Goal: Information Seeking & Learning: Learn about a topic

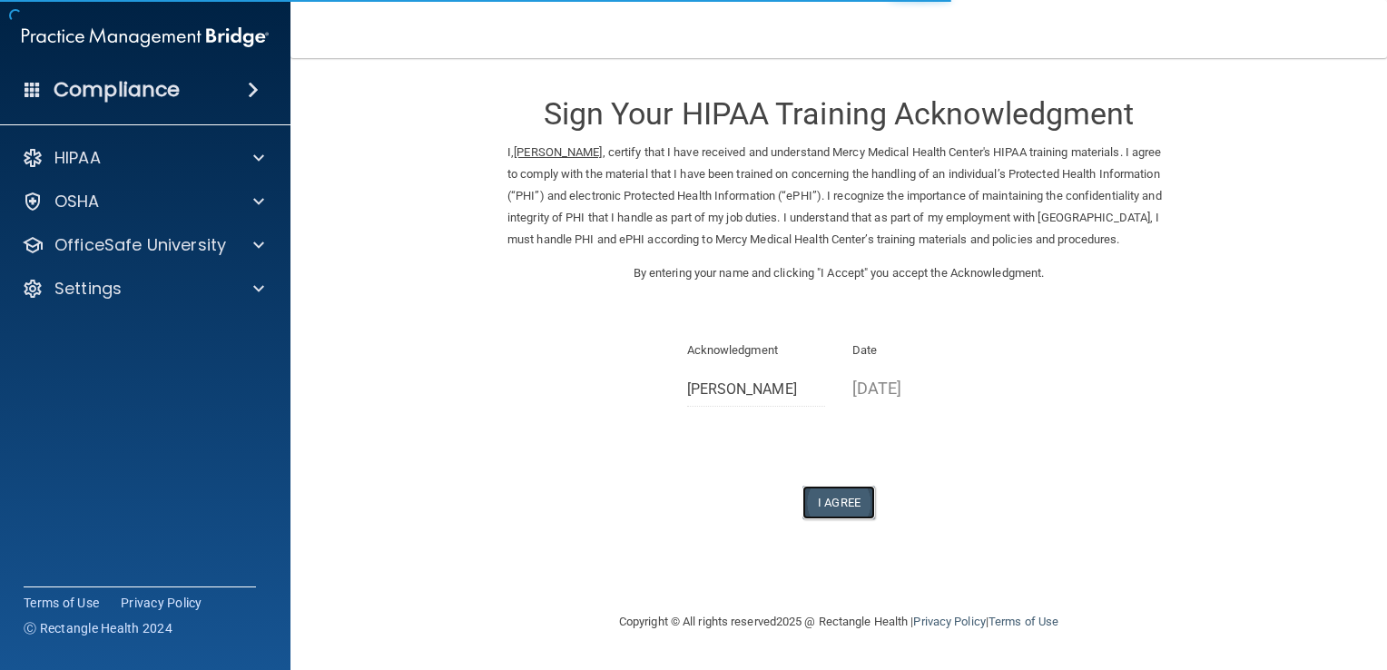
click at [846, 519] on button "I Agree" at bounding box center [839, 503] width 73 height 34
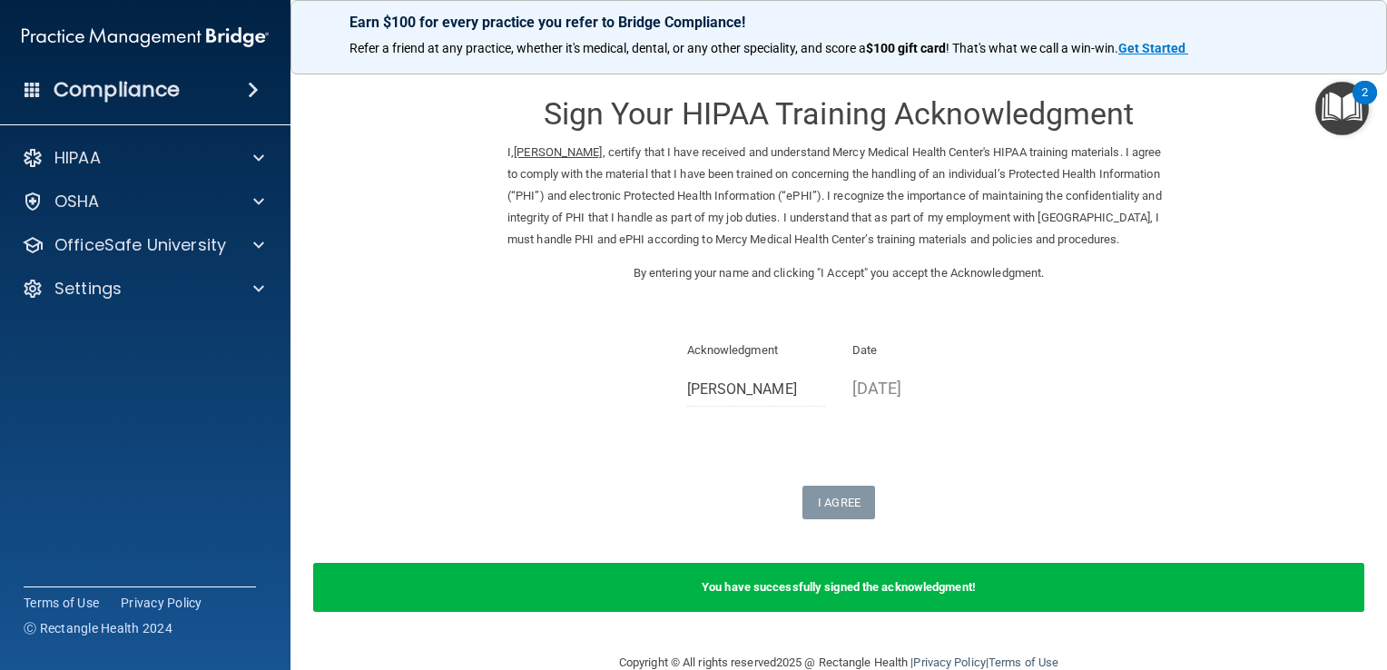
scroll to position [57, 0]
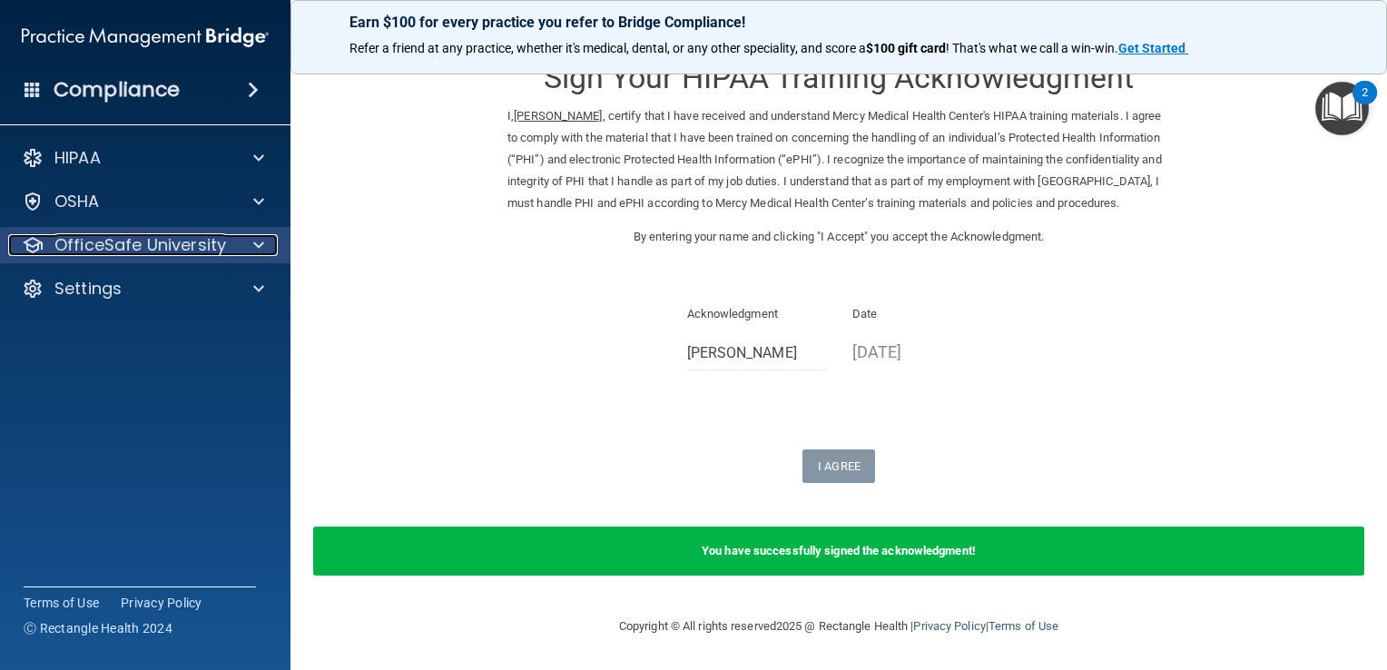
click at [251, 238] on div at bounding box center [255, 245] width 45 height 22
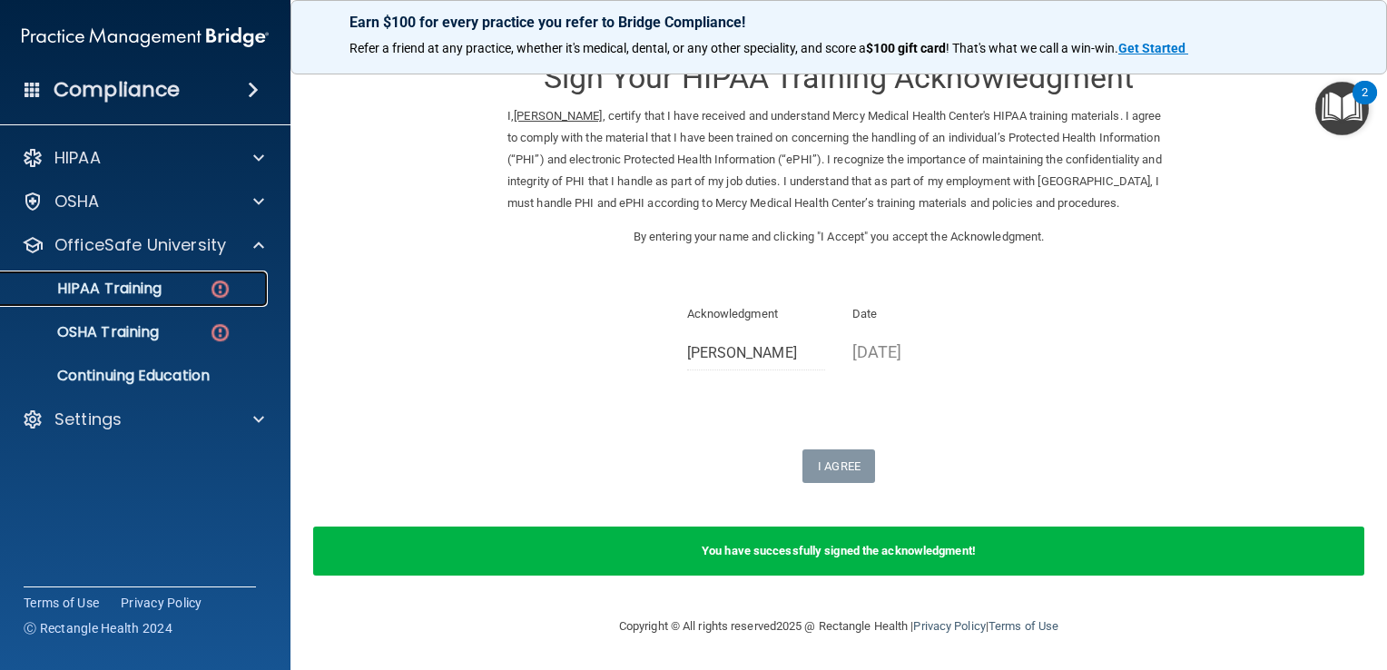
click at [201, 281] on div "HIPAA Training" at bounding box center [136, 289] width 248 height 18
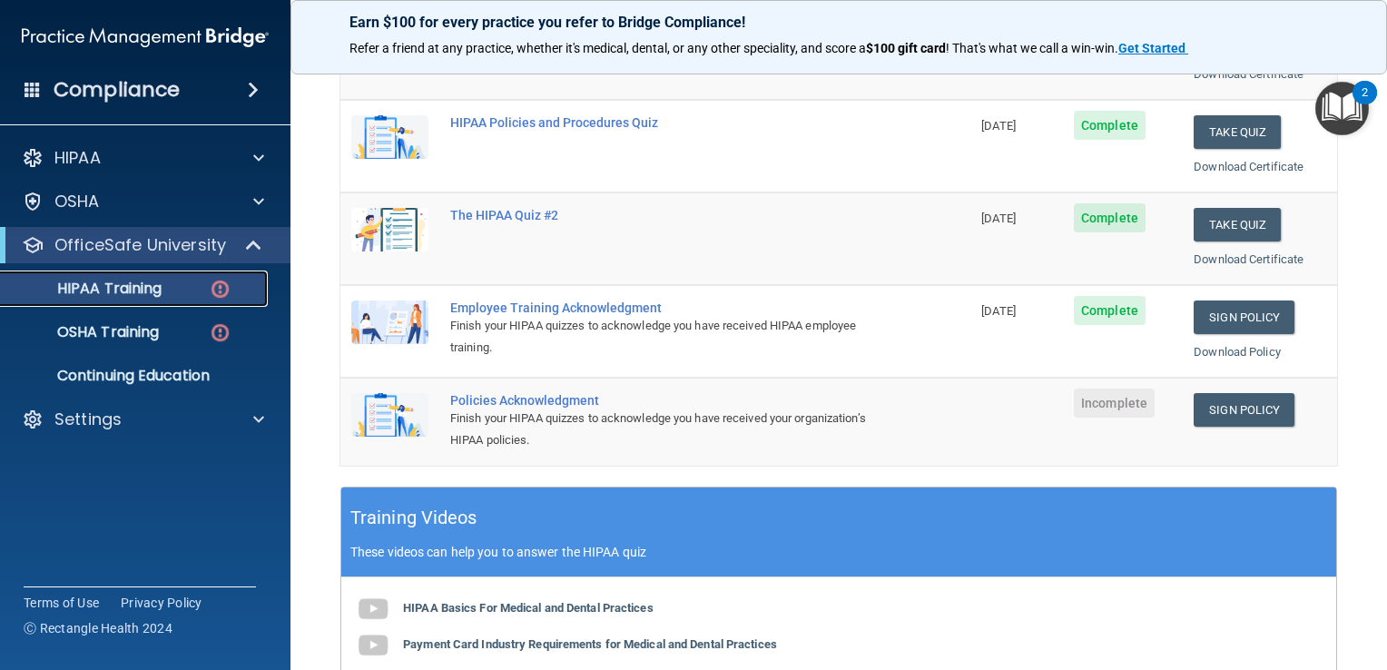
scroll to position [312, 0]
click at [1220, 402] on link "Sign Policy" at bounding box center [1244, 410] width 101 height 34
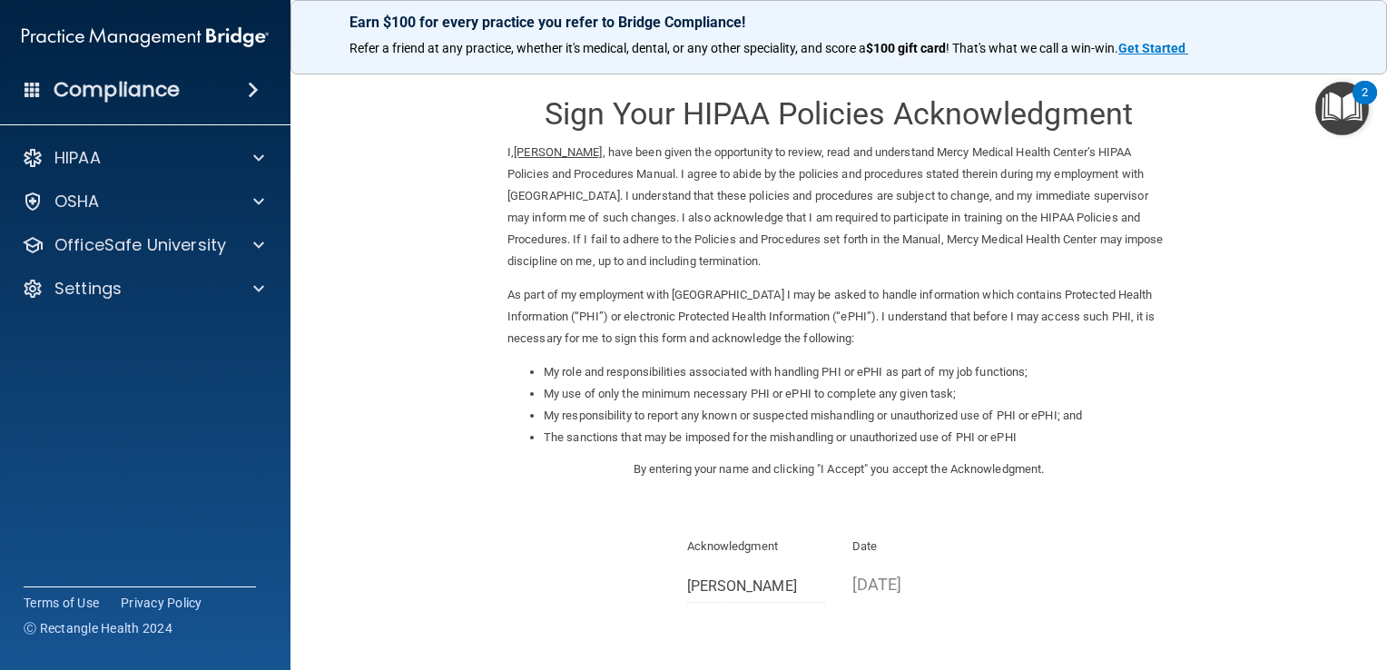
scroll to position [161, 0]
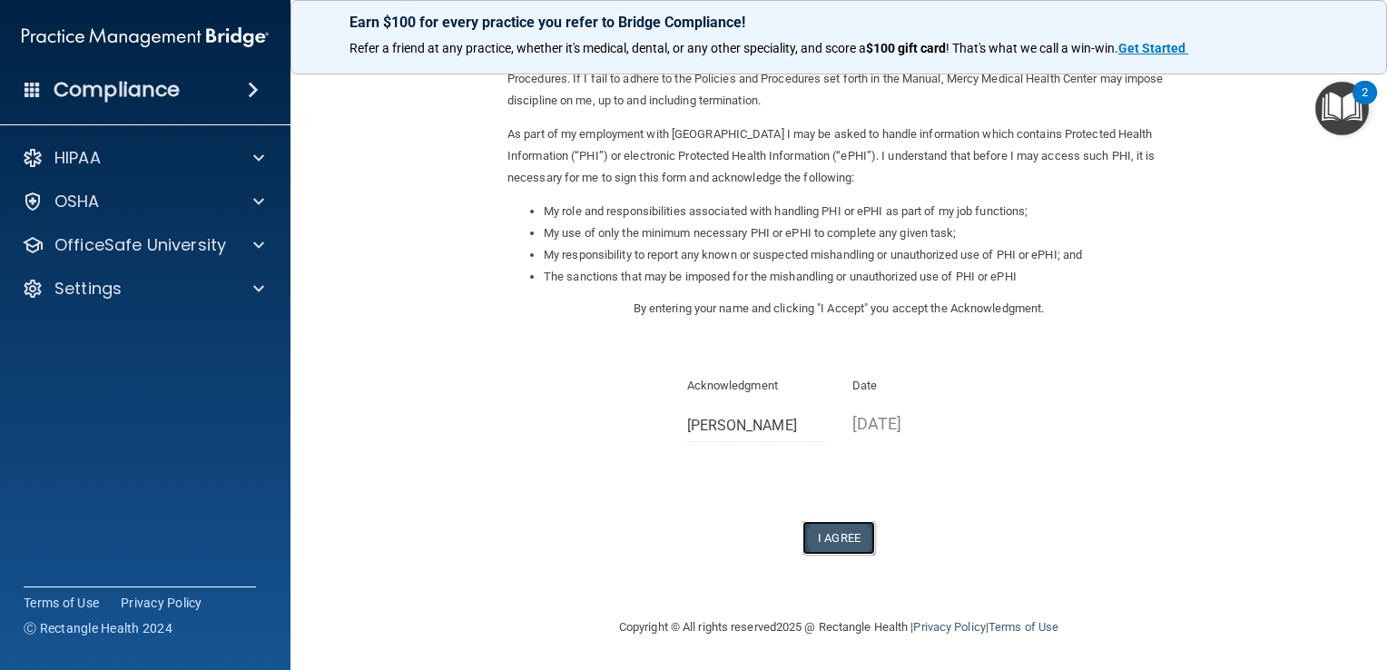
click at [823, 539] on button "I Agree" at bounding box center [839, 538] width 73 height 34
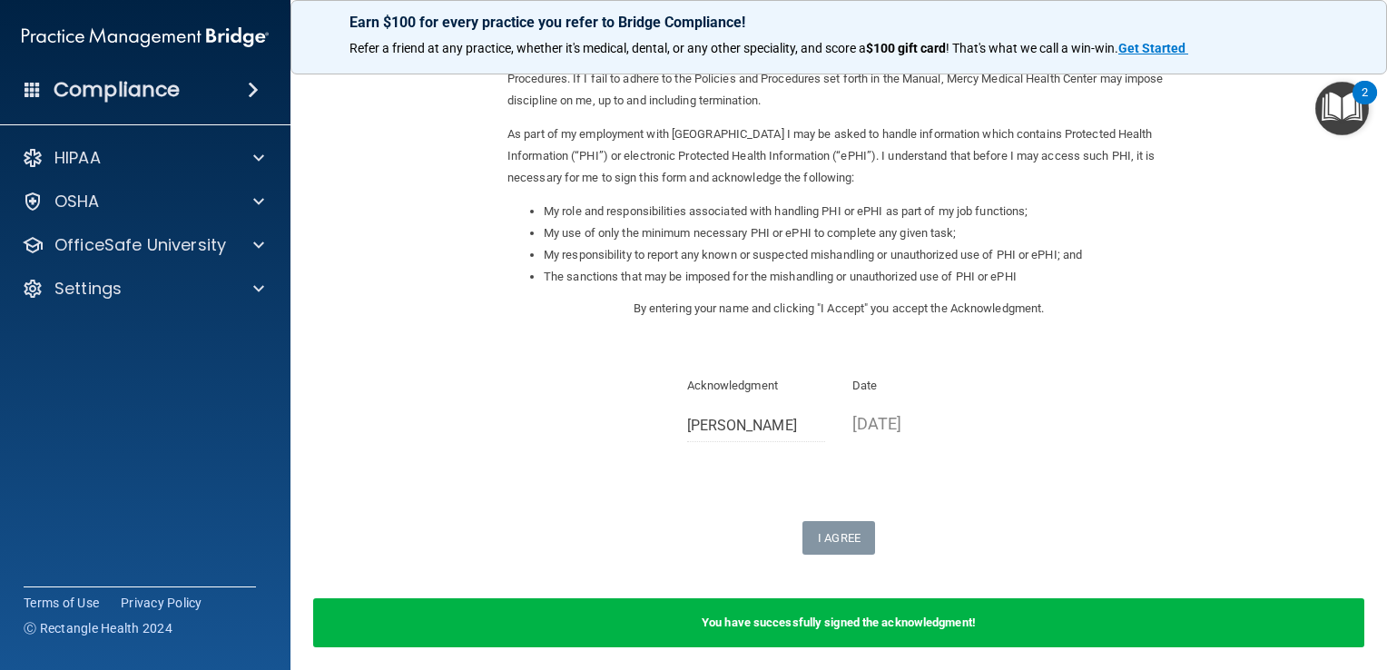
scroll to position [232, 0]
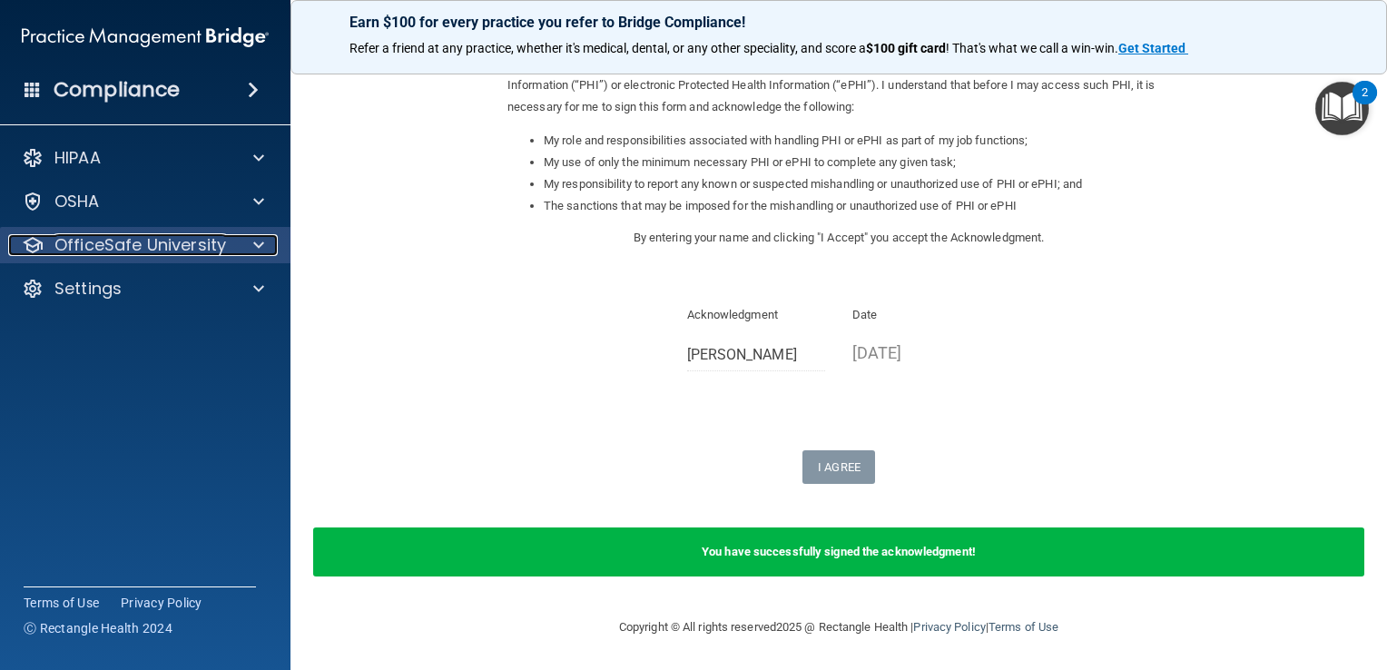
click at [257, 241] on span at bounding box center [258, 245] width 11 height 22
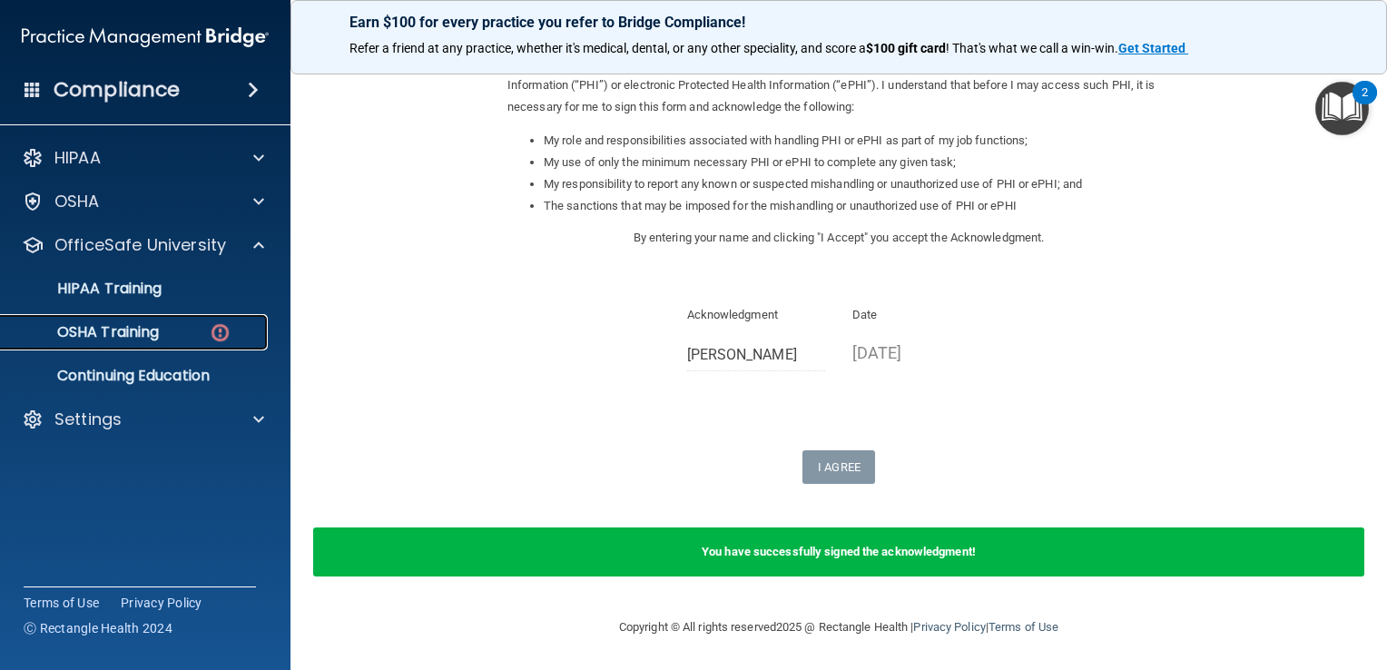
click at [200, 330] on div "OSHA Training" at bounding box center [136, 332] width 248 height 18
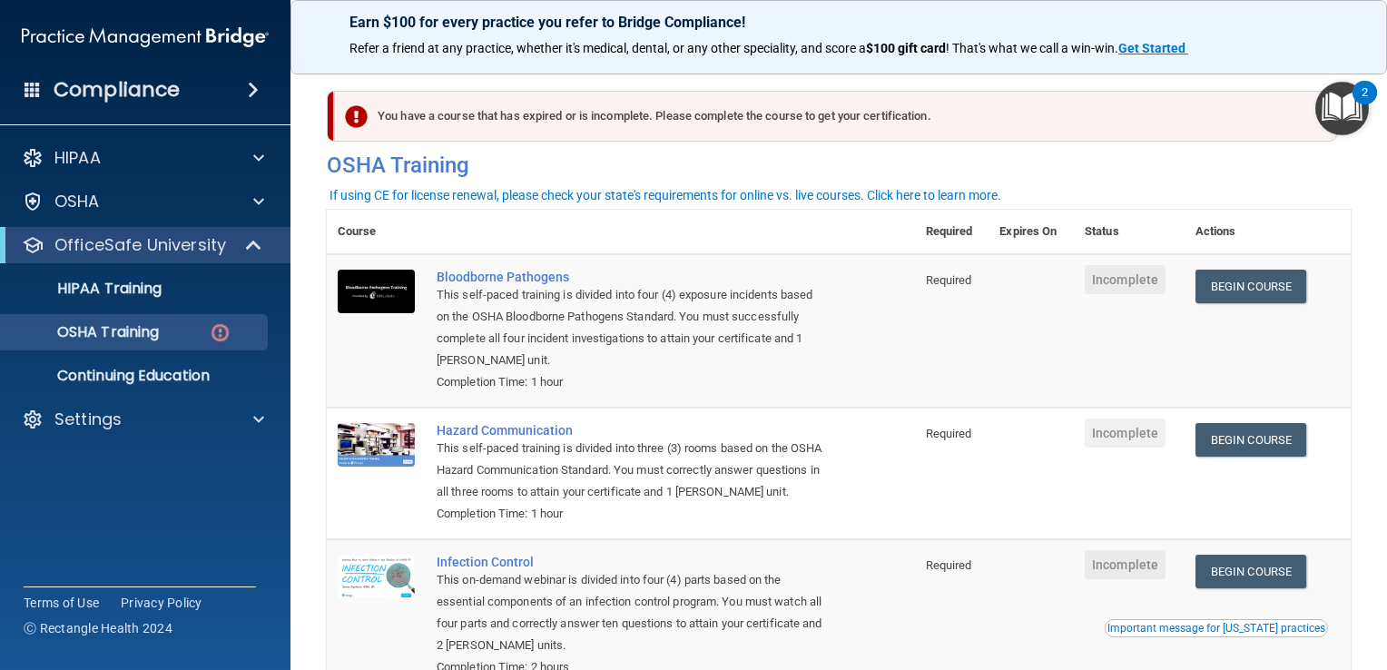
drag, startPoint x: 991, startPoint y: 404, endPoint x: 972, endPoint y: 335, distance: 71.6
click at [979, 354] on tr "Bloodborne Pathogens This self-paced training is divided into four (4) exposure…" at bounding box center [839, 330] width 1024 height 153
click at [1239, 278] on link "Begin Course" at bounding box center [1251, 287] width 111 height 34
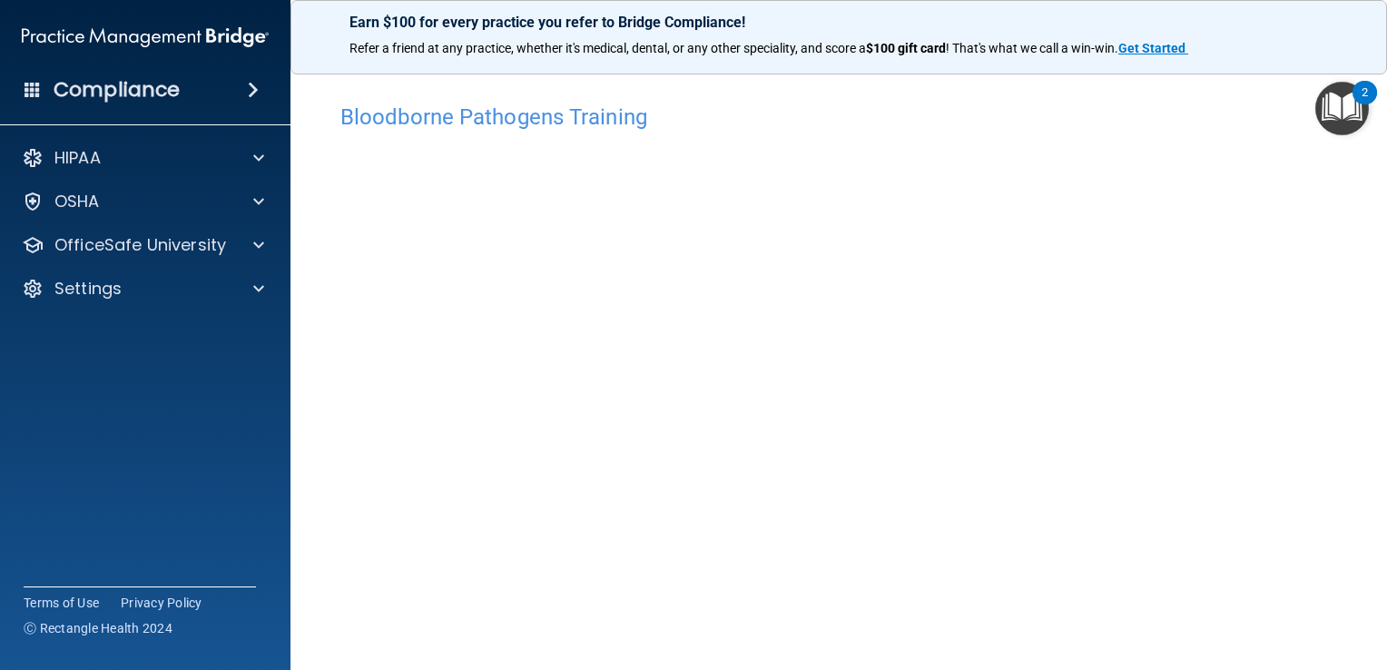
scroll to position [106, 0]
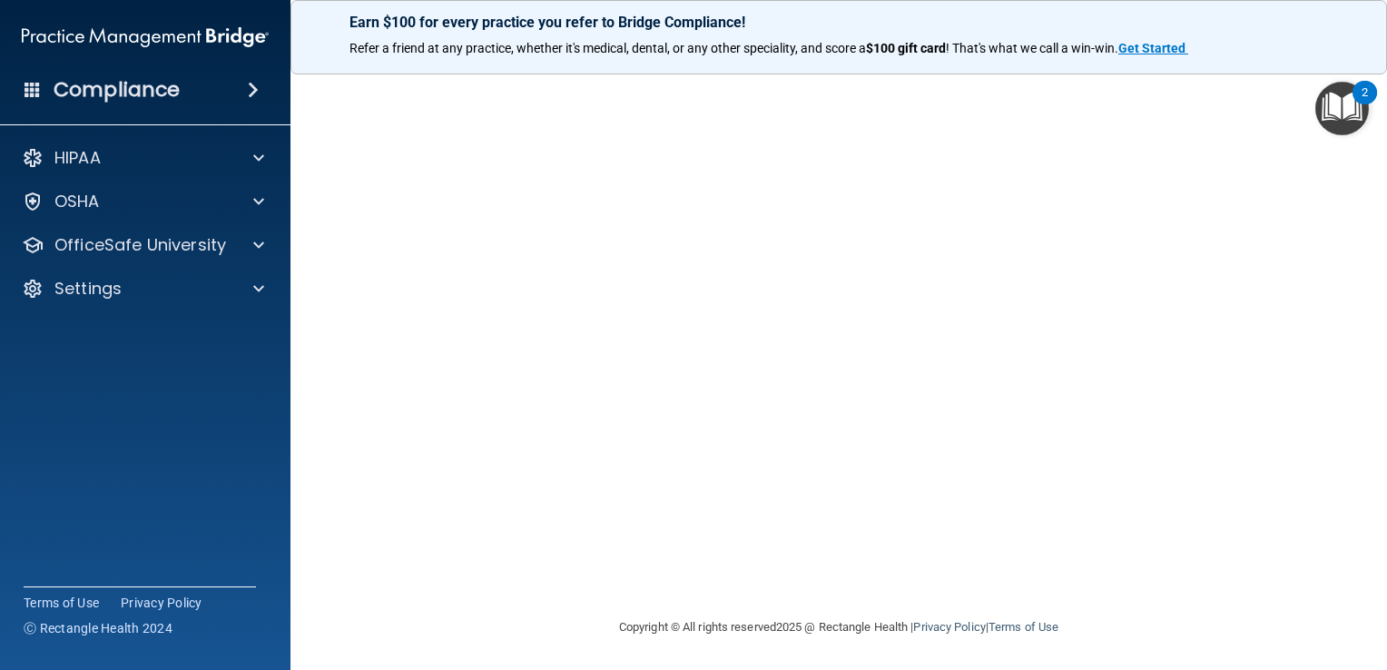
click at [1347, 102] on img "Open Resource Center, 2 new notifications" at bounding box center [1343, 109] width 54 height 54
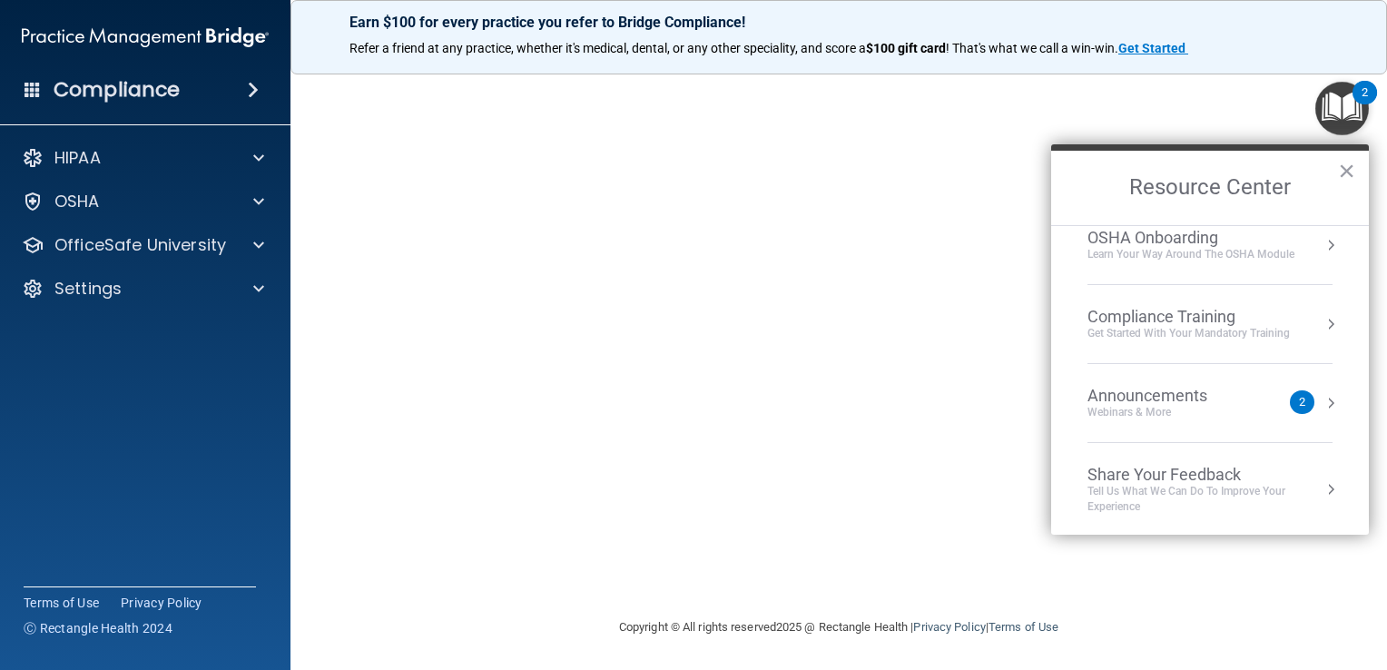
scroll to position [0, 0]
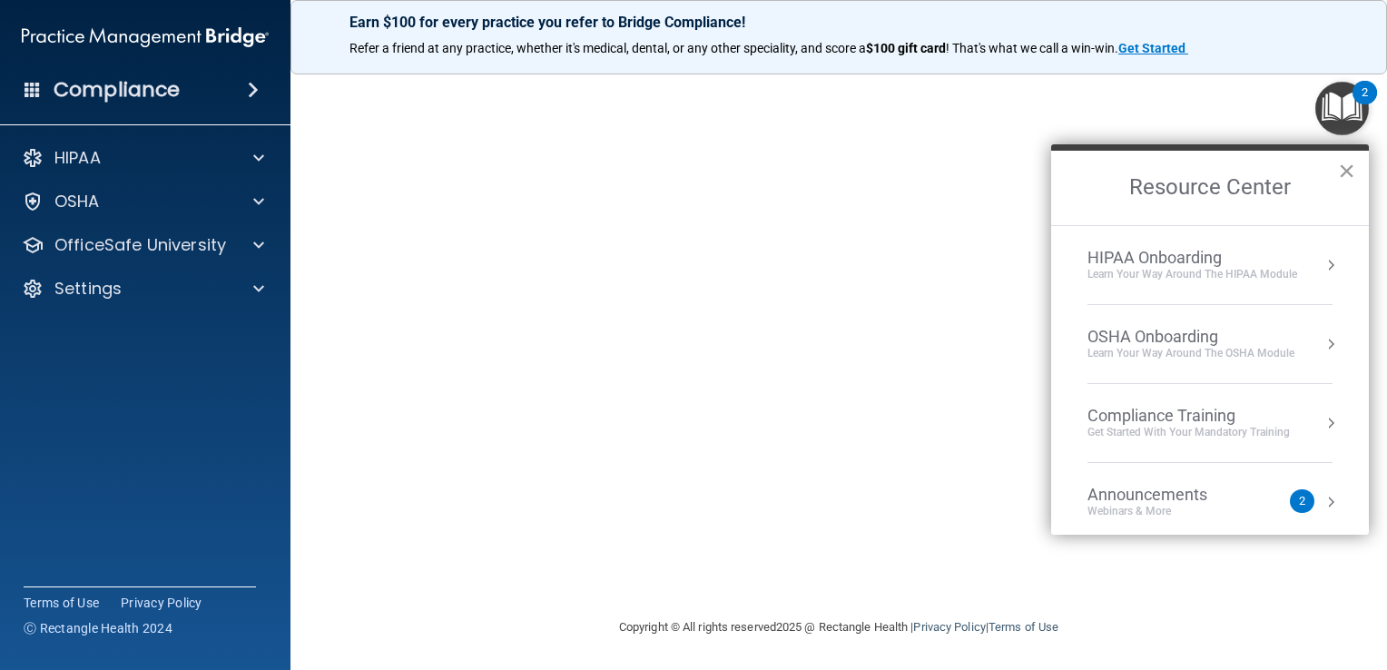
click at [1344, 169] on button "×" at bounding box center [1346, 170] width 17 height 29
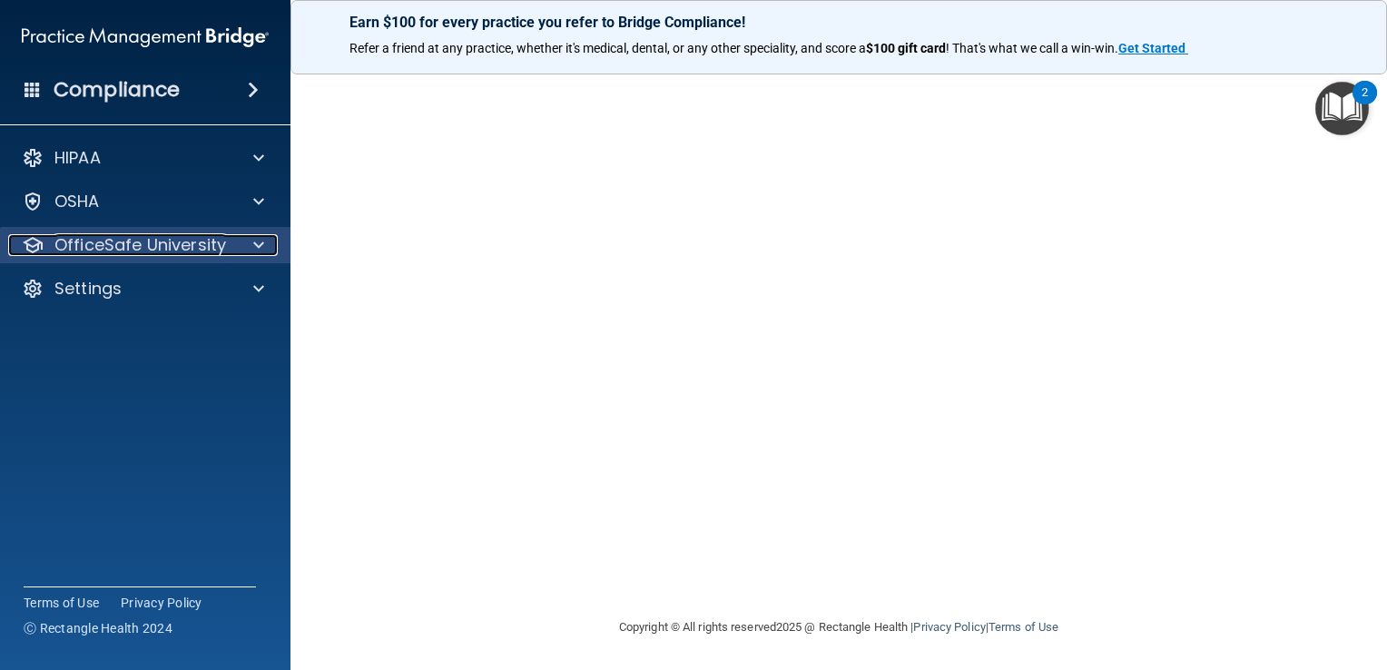
click at [261, 249] on span at bounding box center [258, 245] width 11 height 22
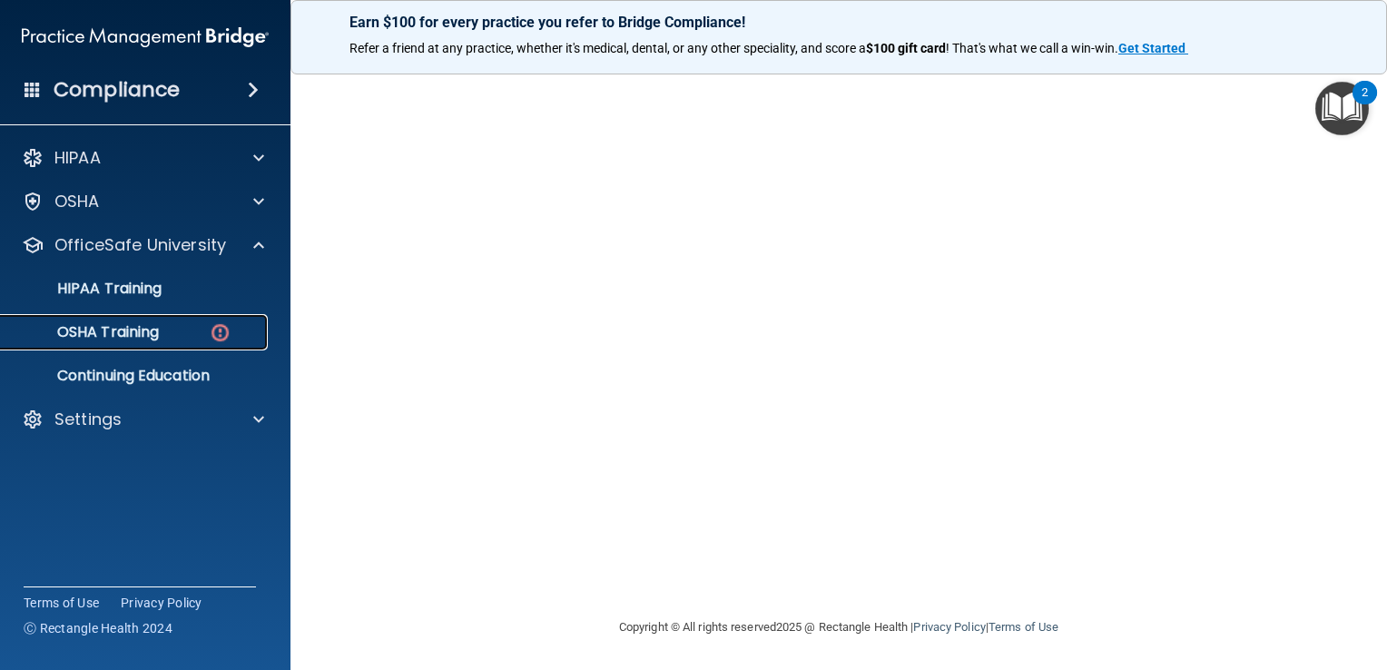
click at [157, 327] on p "OSHA Training" at bounding box center [85, 332] width 147 height 18
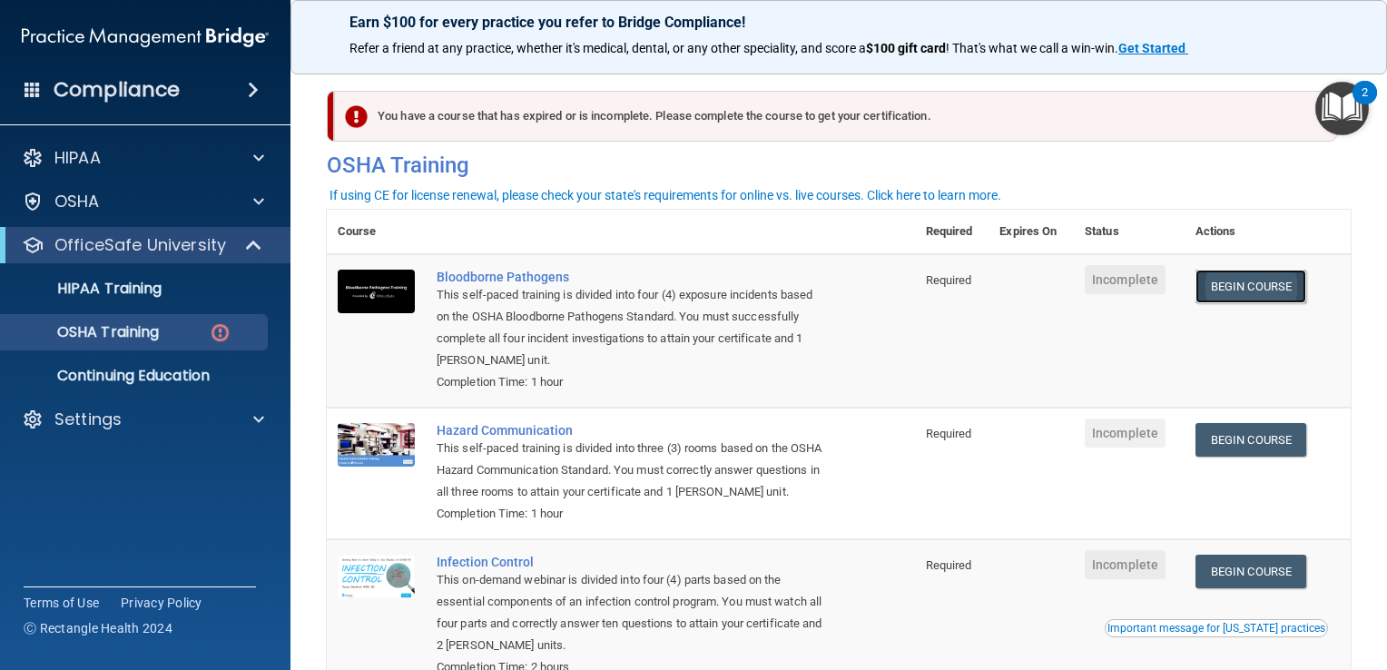
click at [1238, 291] on link "Begin Course" at bounding box center [1251, 287] width 111 height 34
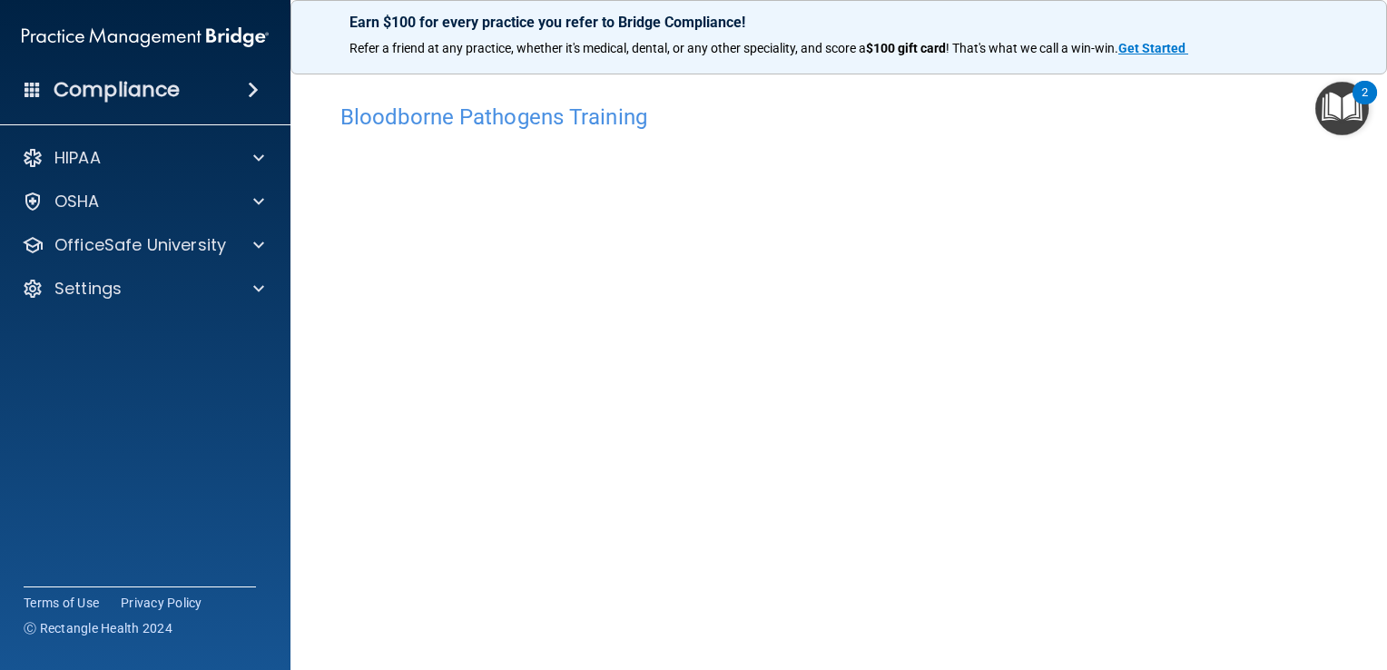
scroll to position [106, 0]
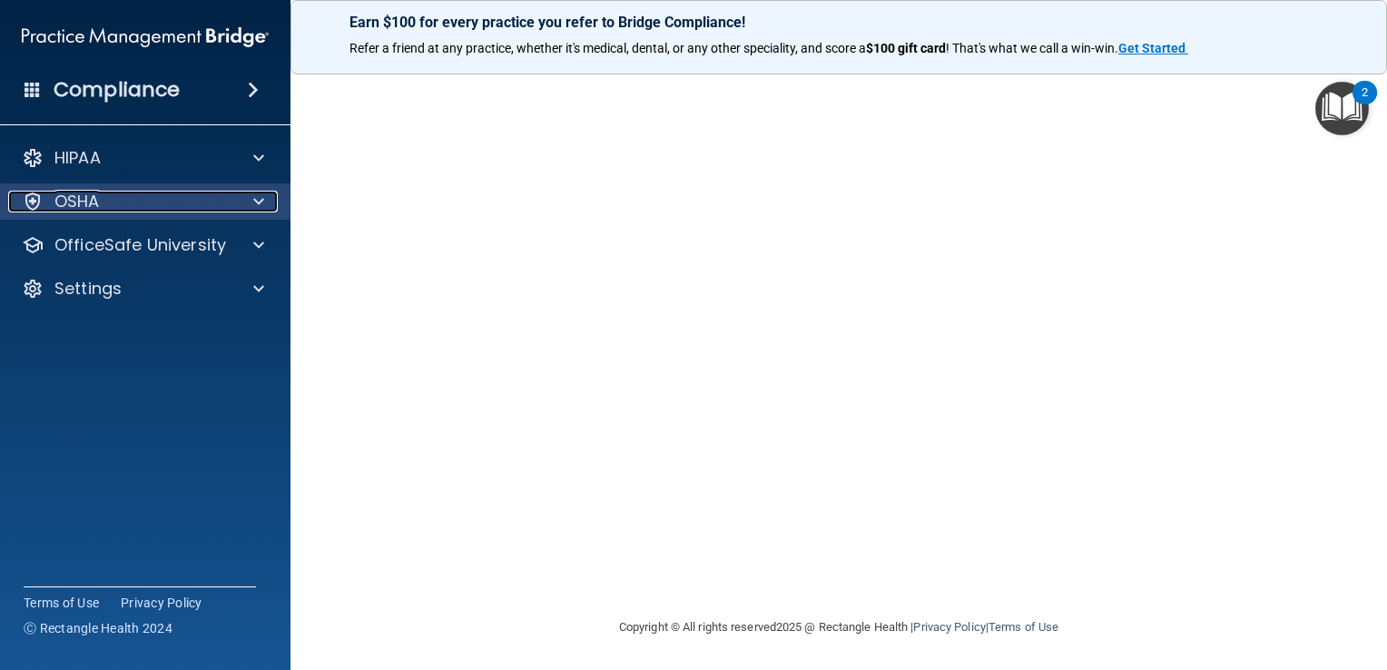
click at [271, 197] on div at bounding box center [255, 202] width 45 height 22
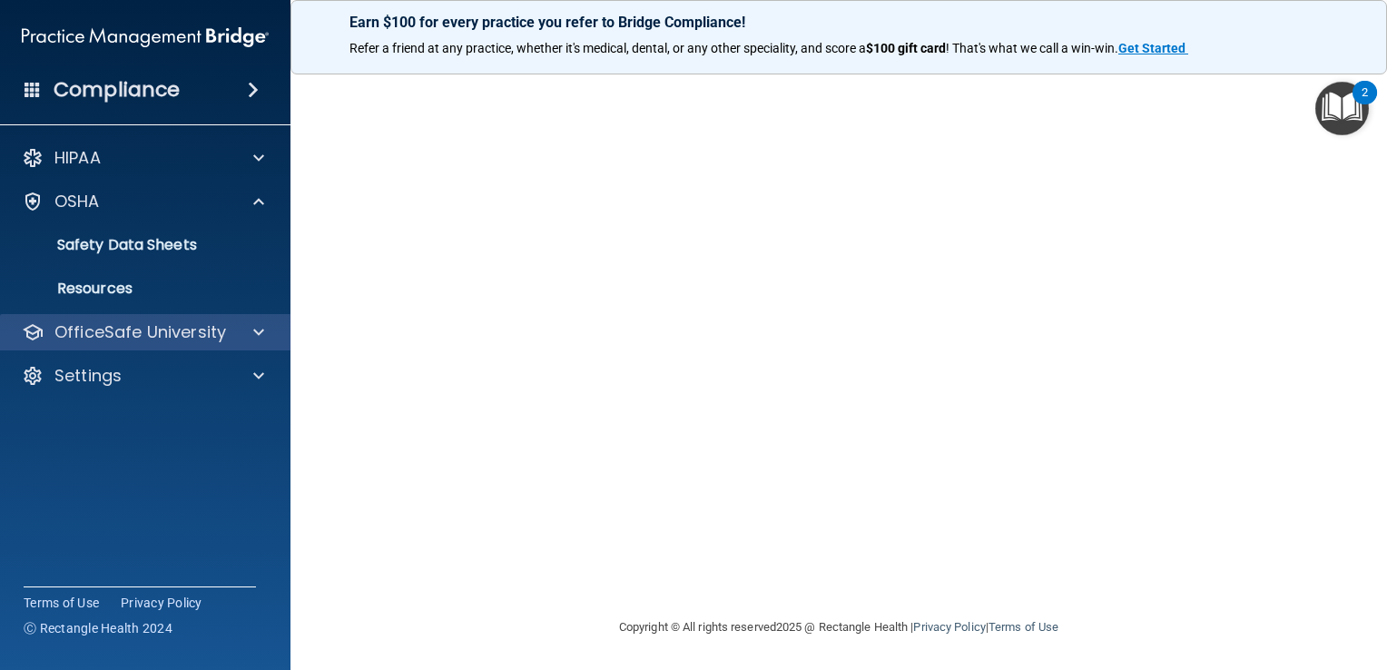
click at [245, 348] on div "OfficeSafe University" at bounding box center [145, 332] width 291 height 36
click at [254, 344] on div "OfficeSafe University" at bounding box center [145, 332] width 291 height 36
click at [261, 332] on span at bounding box center [258, 332] width 11 height 22
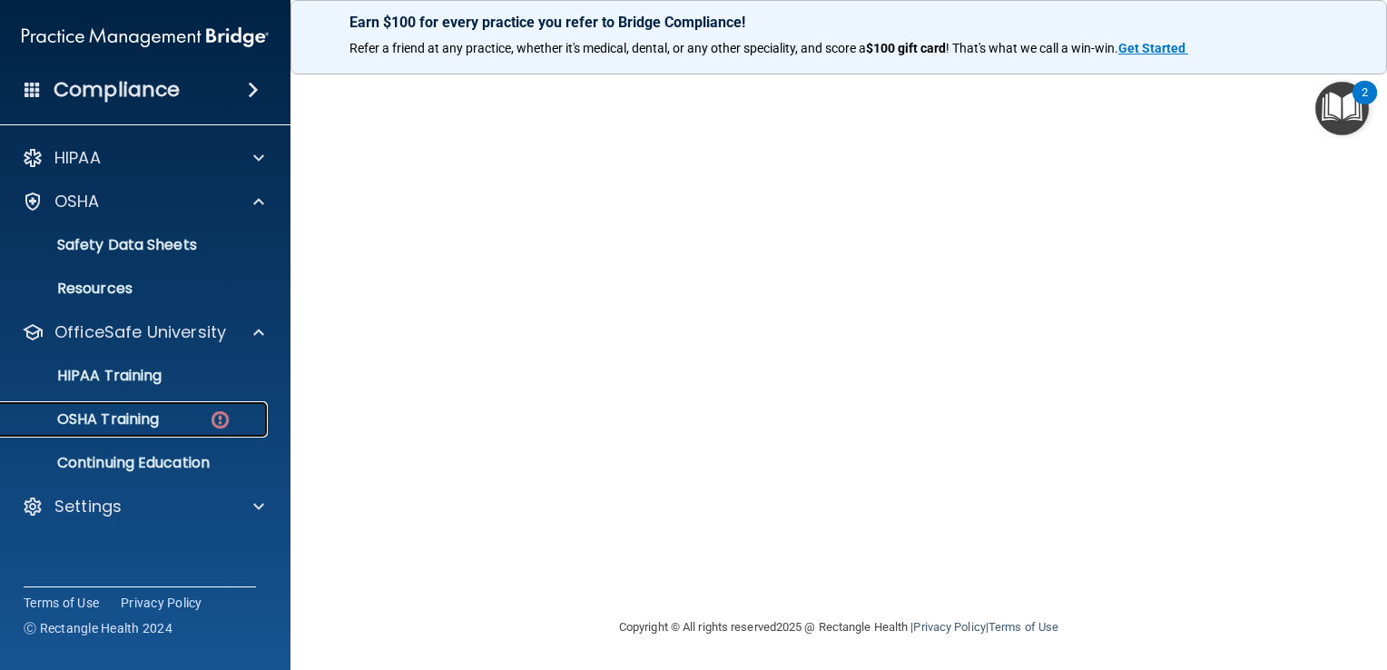
click at [164, 417] on div "OSHA Training" at bounding box center [136, 419] width 248 height 18
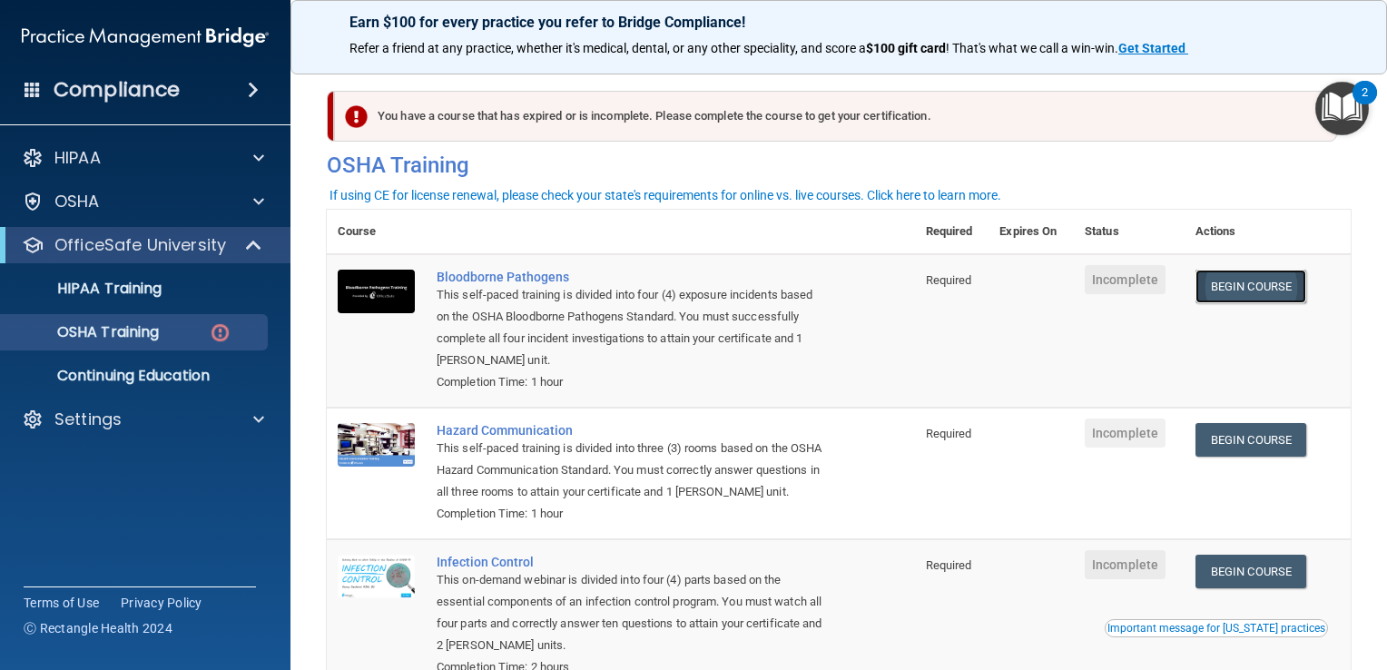
click at [1227, 294] on link "Begin Course" at bounding box center [1251, 287] width 111 height 34
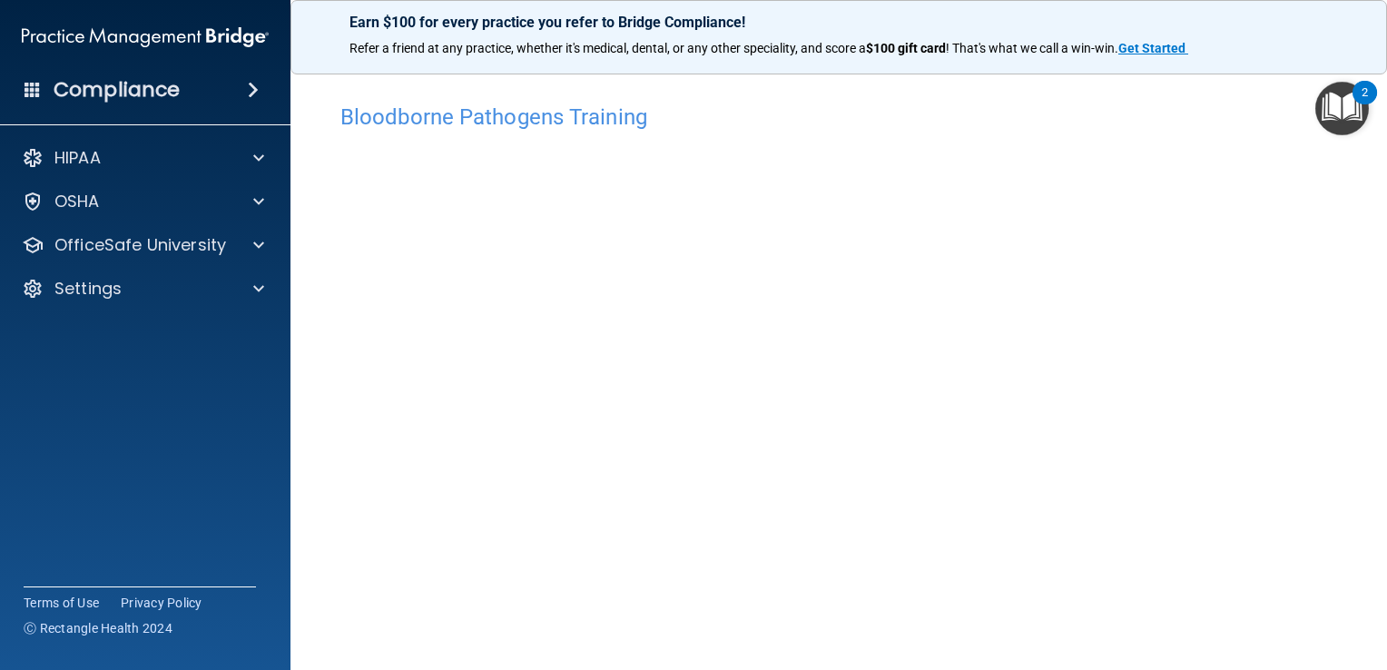
click at [1359, 114] on img "Open Resource Center, 2 new notifications" at bounding box center [1343, 109] width 54 height 54
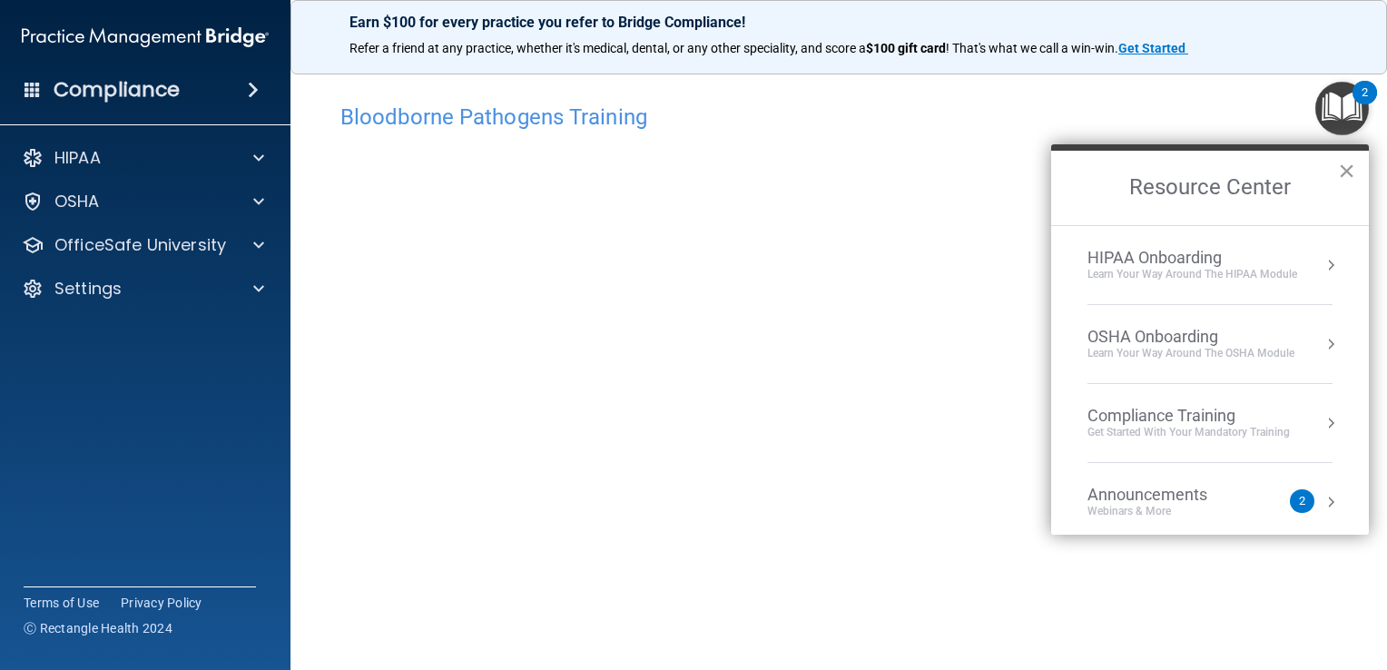
click at [1351, 176] on button "×" at bounding box center [1346, 170] width 17 height 29
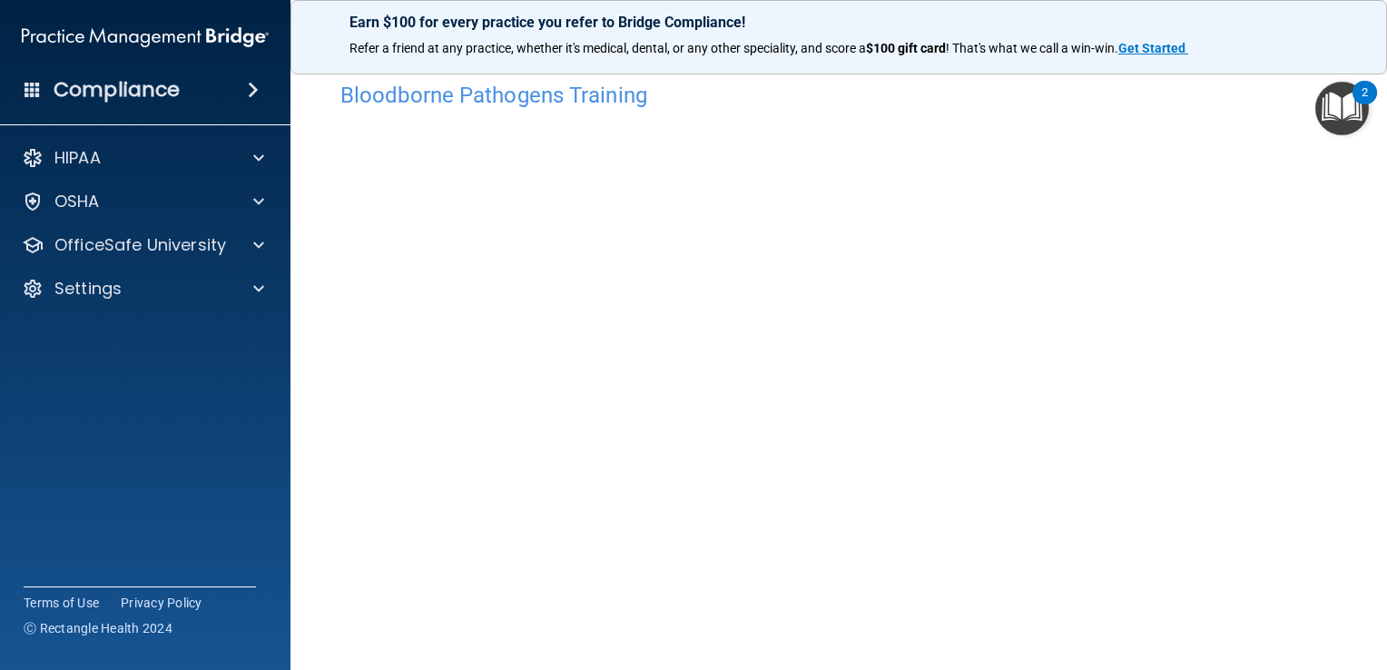
scroll to position [106, 0]
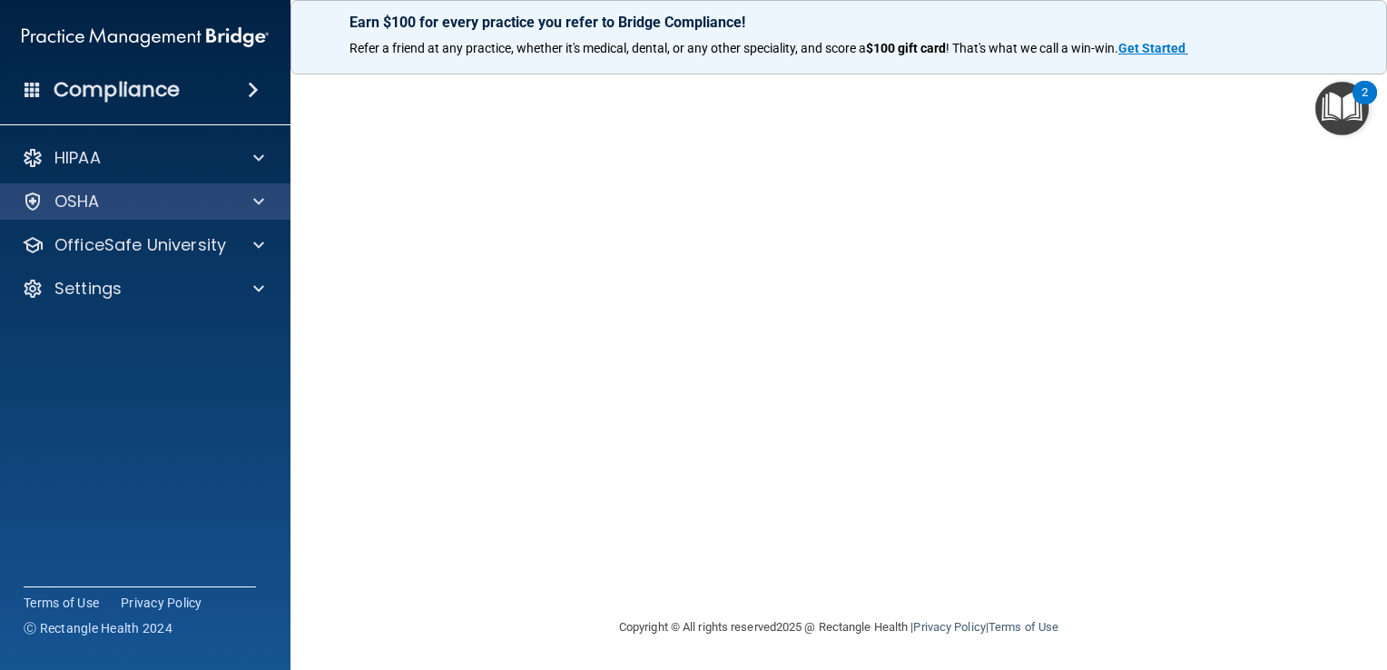
click at [243, 215] on div "OSHA" at bounding box center [145, 201] width 291 height 36
click at [261, 202] on span at bounding box center [258, 202] width 11 height 22
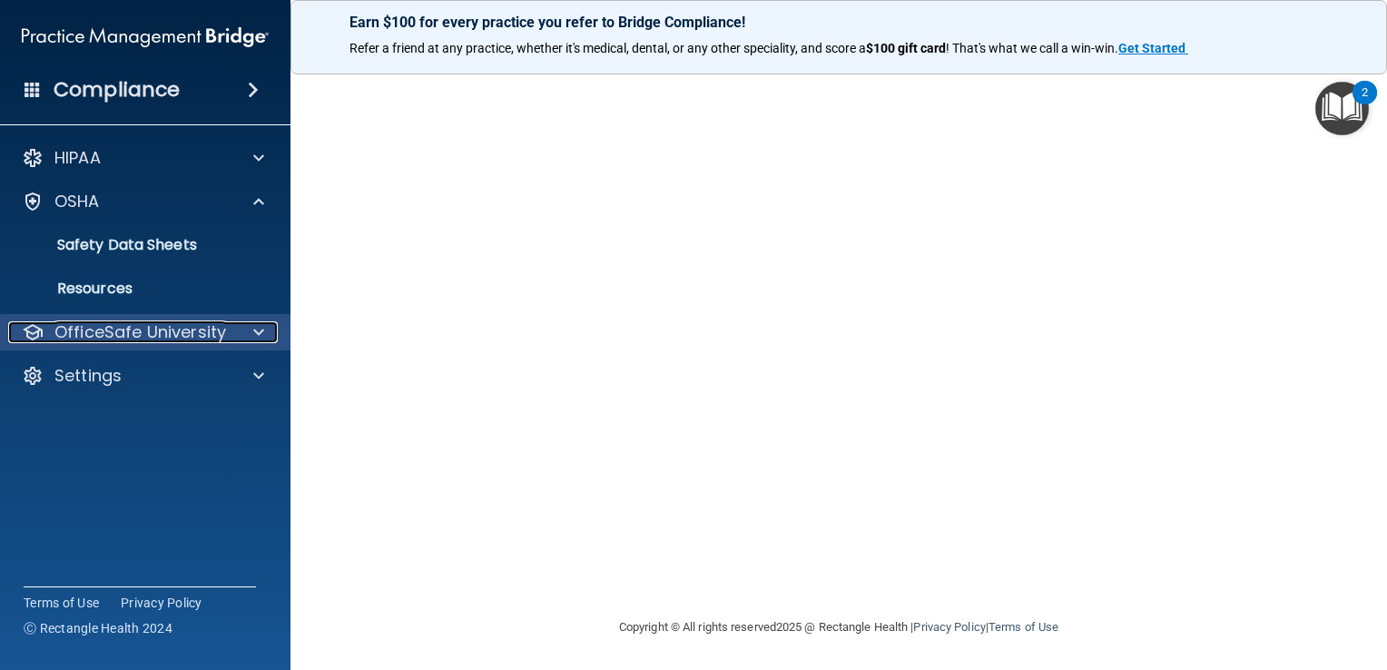
click at [262, 333] on span at bounding box center [258, 332] width 11 height 22
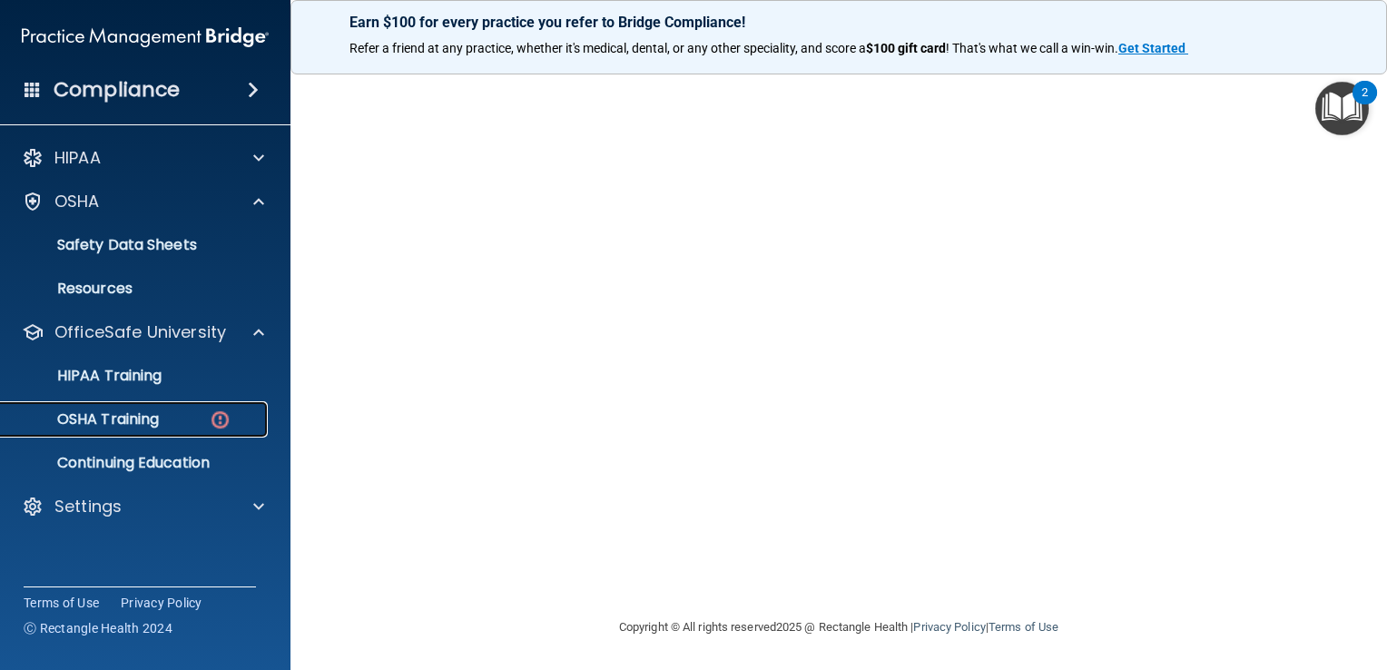
click at [167, 419] on div "OSHA Training" at bounding box center [136, 419] width 248 height 18
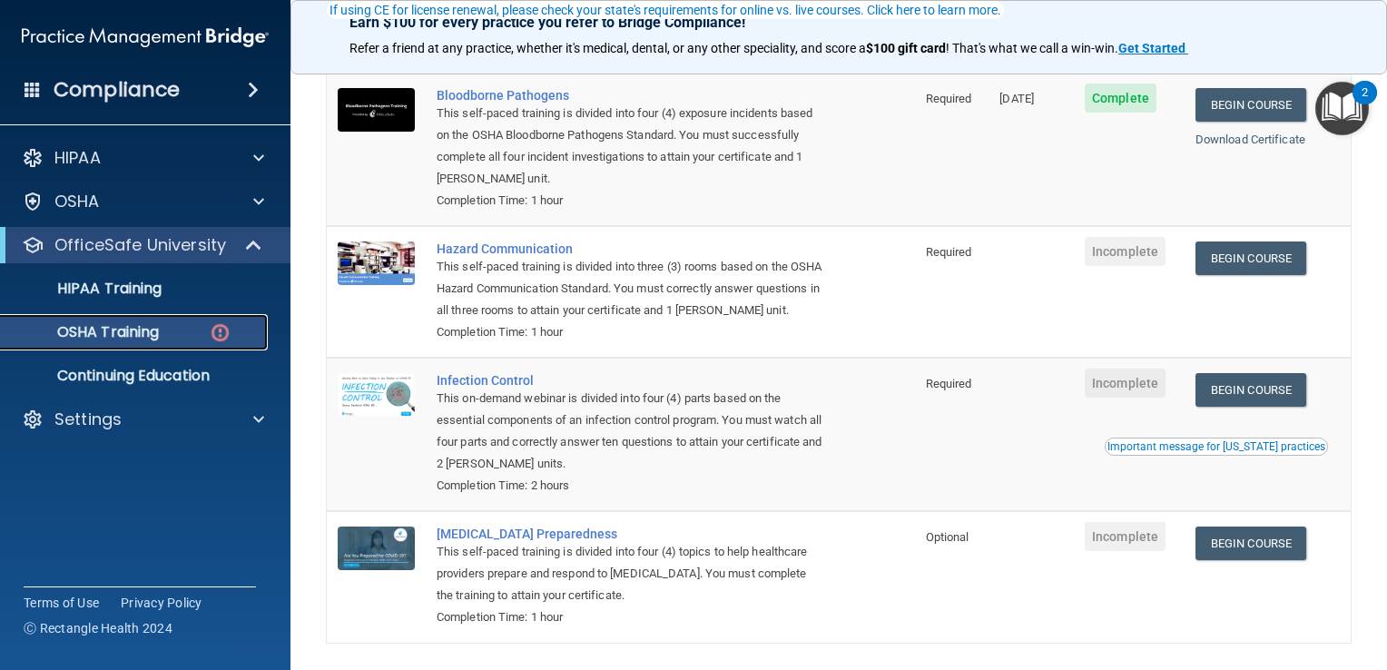
scroll to position [184, 0]
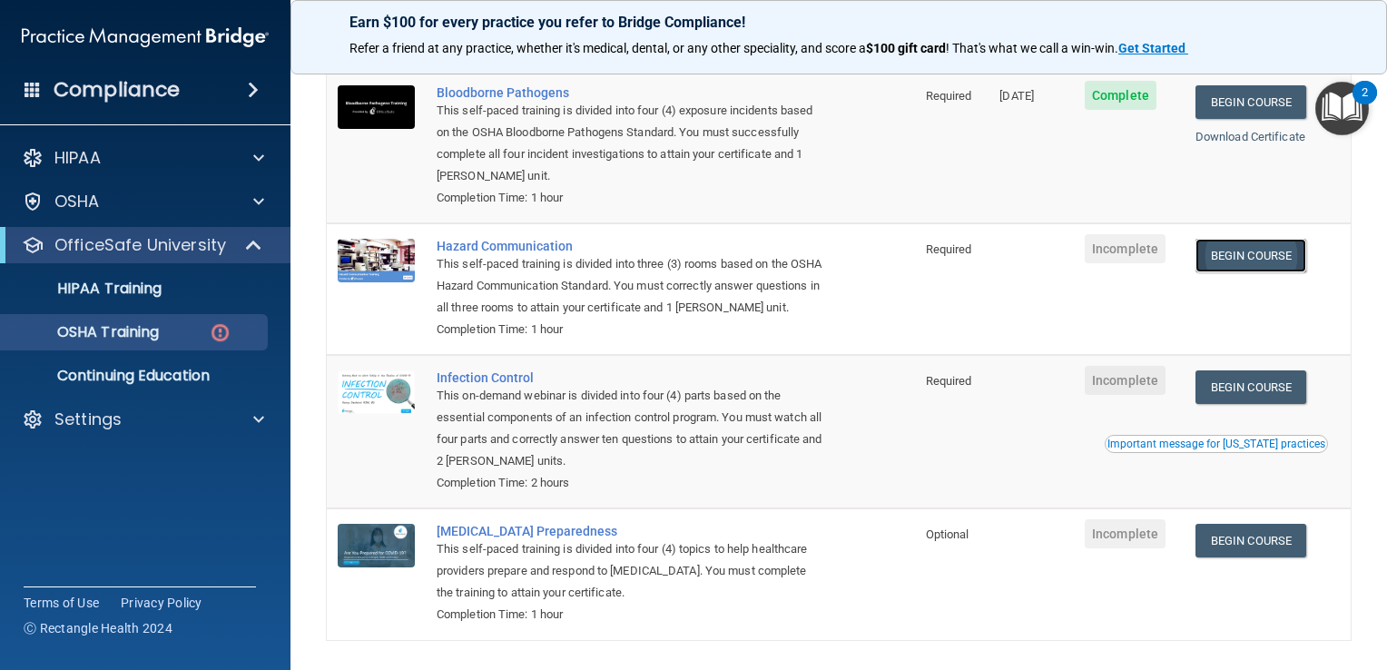
click at [1251, 255] on link "Begin Course" at bounding box center [1251, 256] width 111 height 34
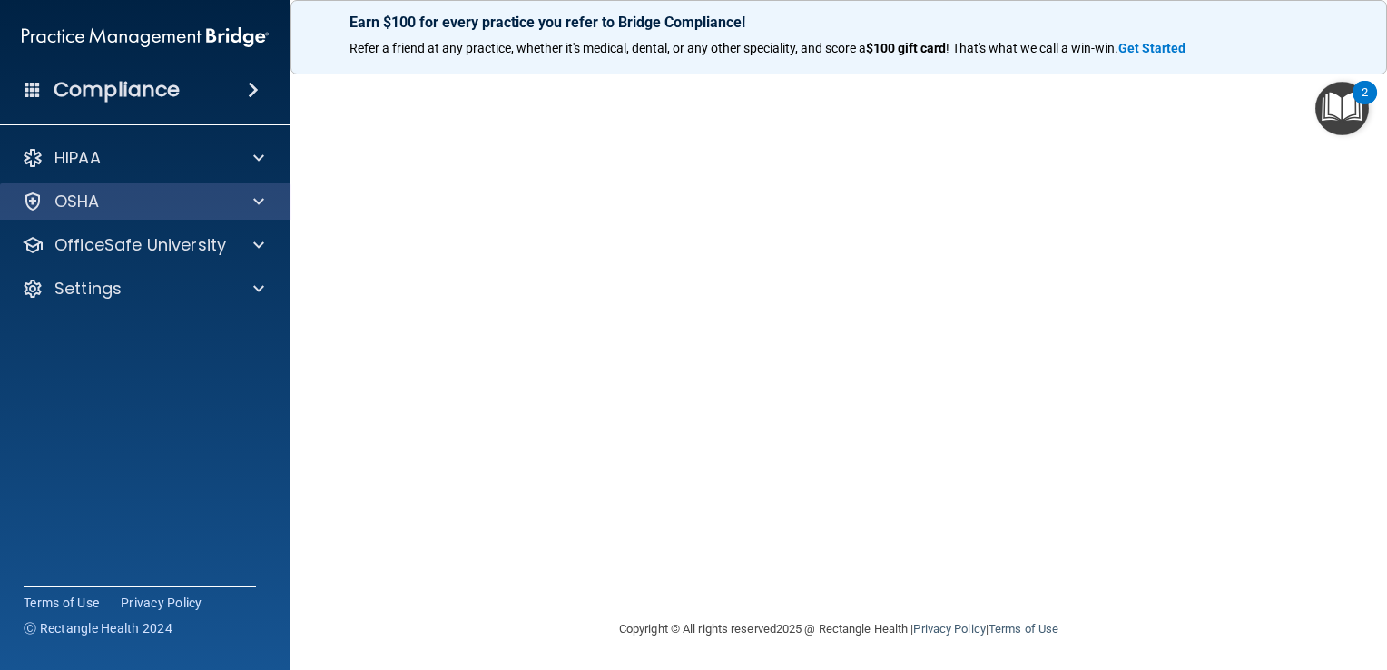
scroll to position [145, 0]
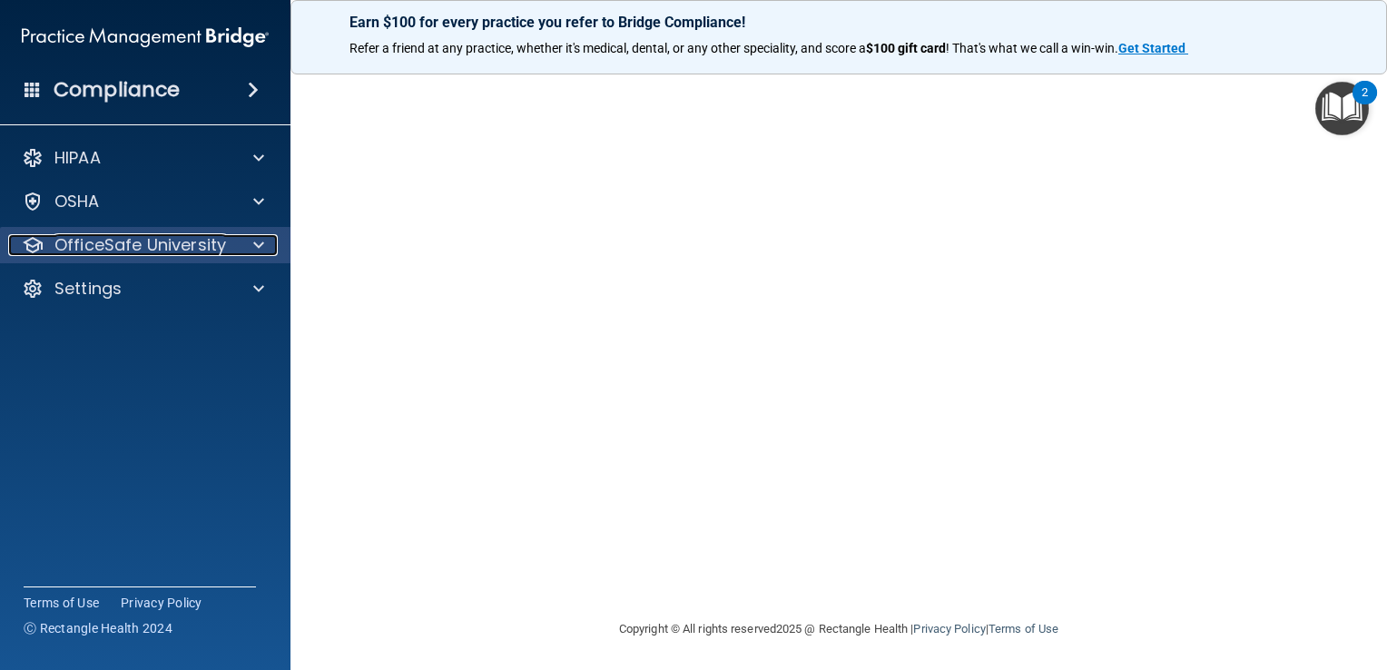
click at [259, 251] on span at bounding box center [258, 245] width 11 height 22
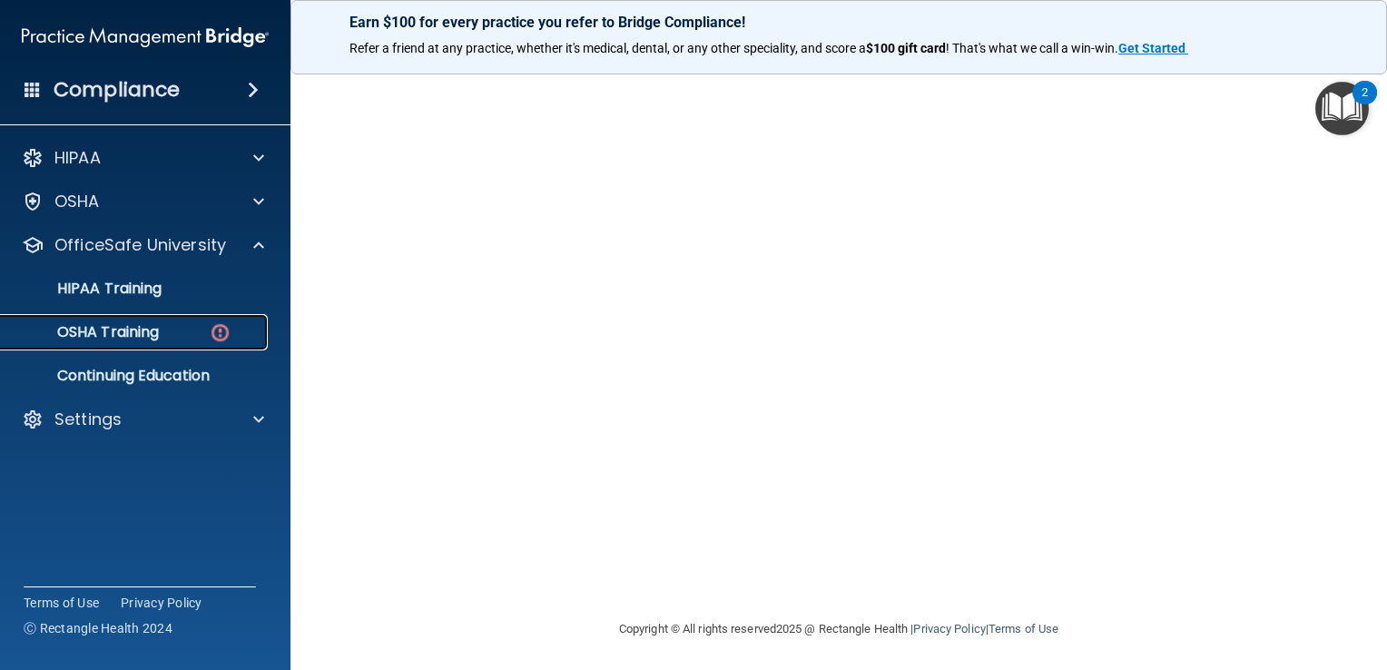
click at [207, 330] on div "OSHA Training" at bounding box center [136, 332] width 248 height 18
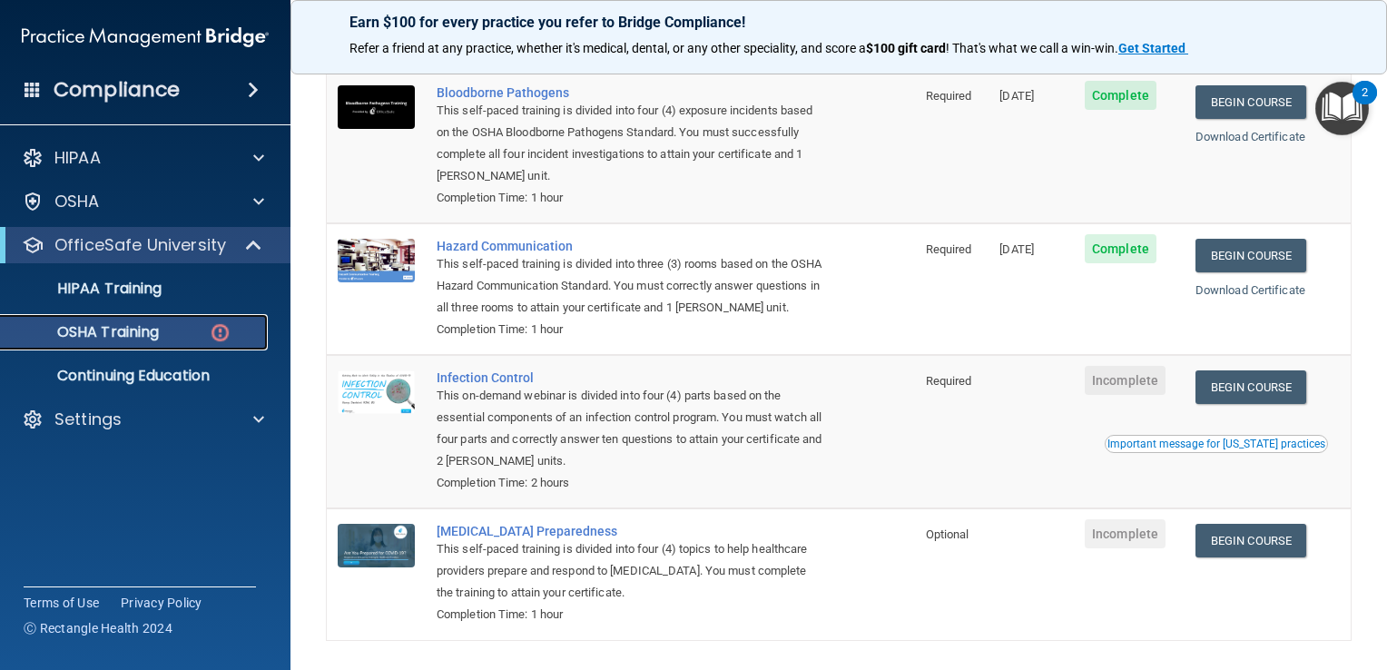
scroll to position [251, 0]
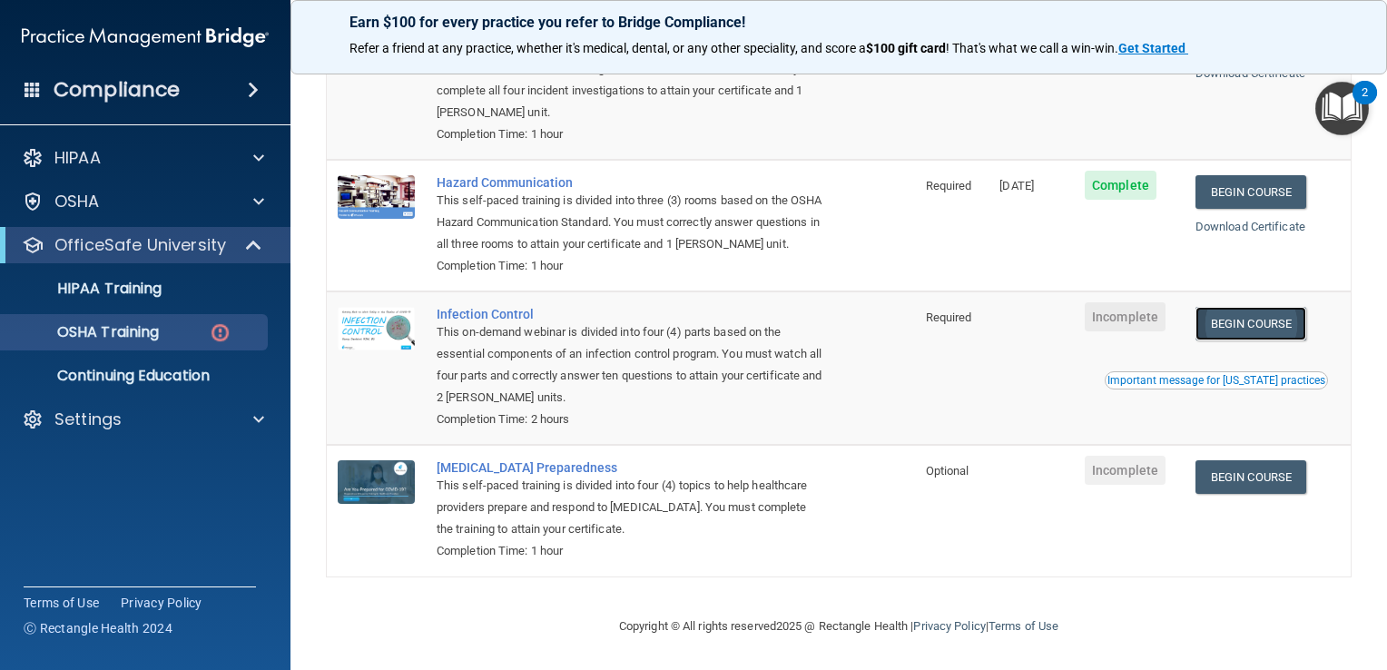
click at [1255, 332] on link "Begin Course" at bounding box center [1251, 324] width 111 height 34
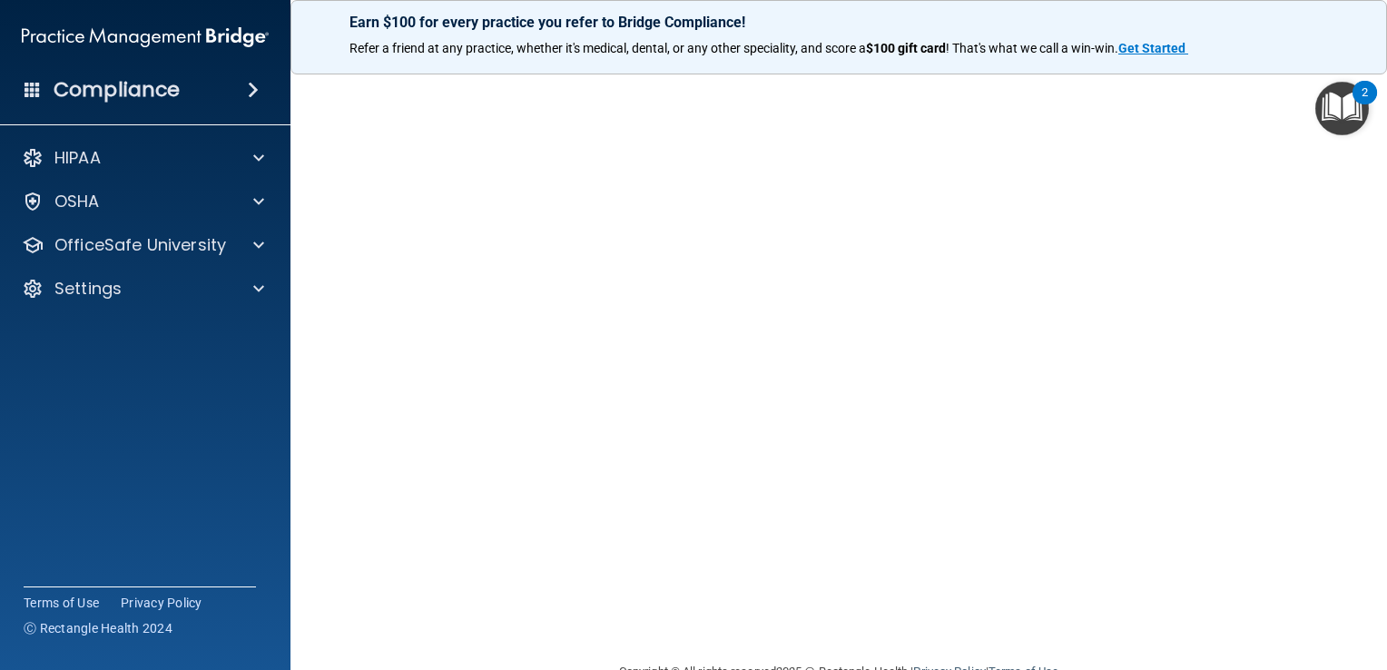
scroll to position [106, 0]
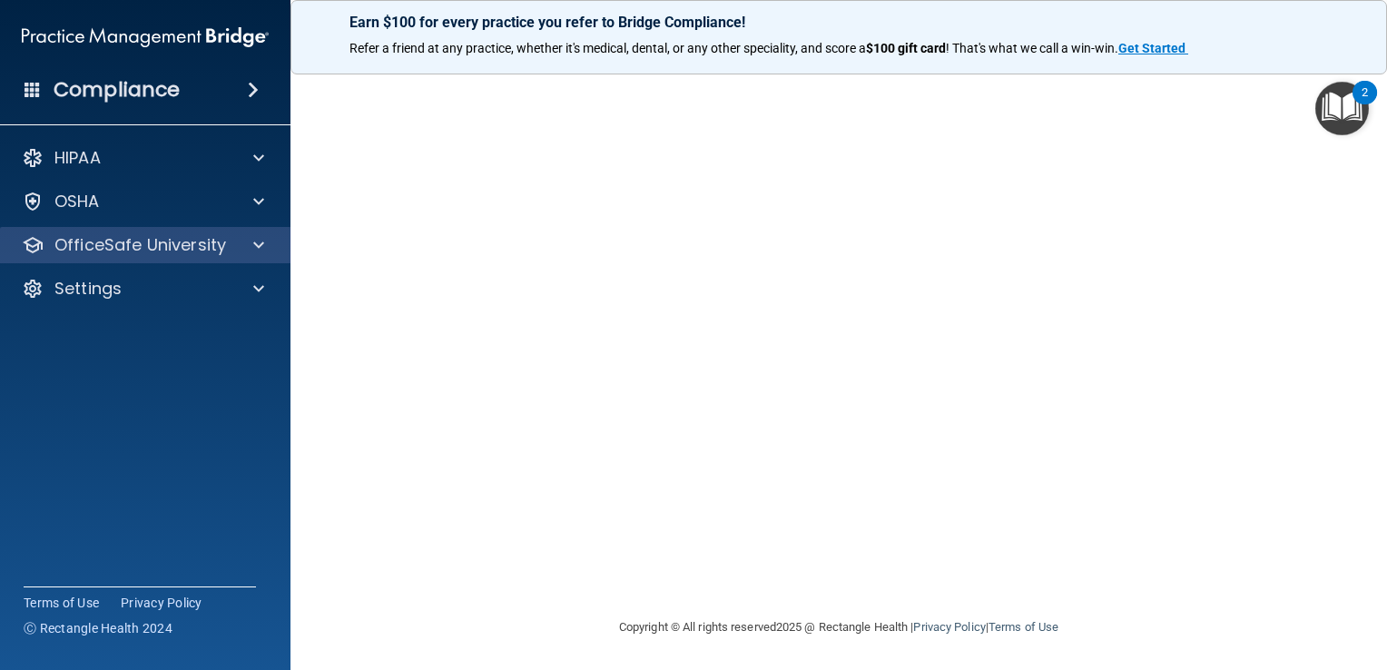
click at [258, 256] on div "OfficeSafe University" at bounding box center [145, 245] width 291 height 36
click at [243, 249] on div at bounding box center [255, 245] width 45 height 22
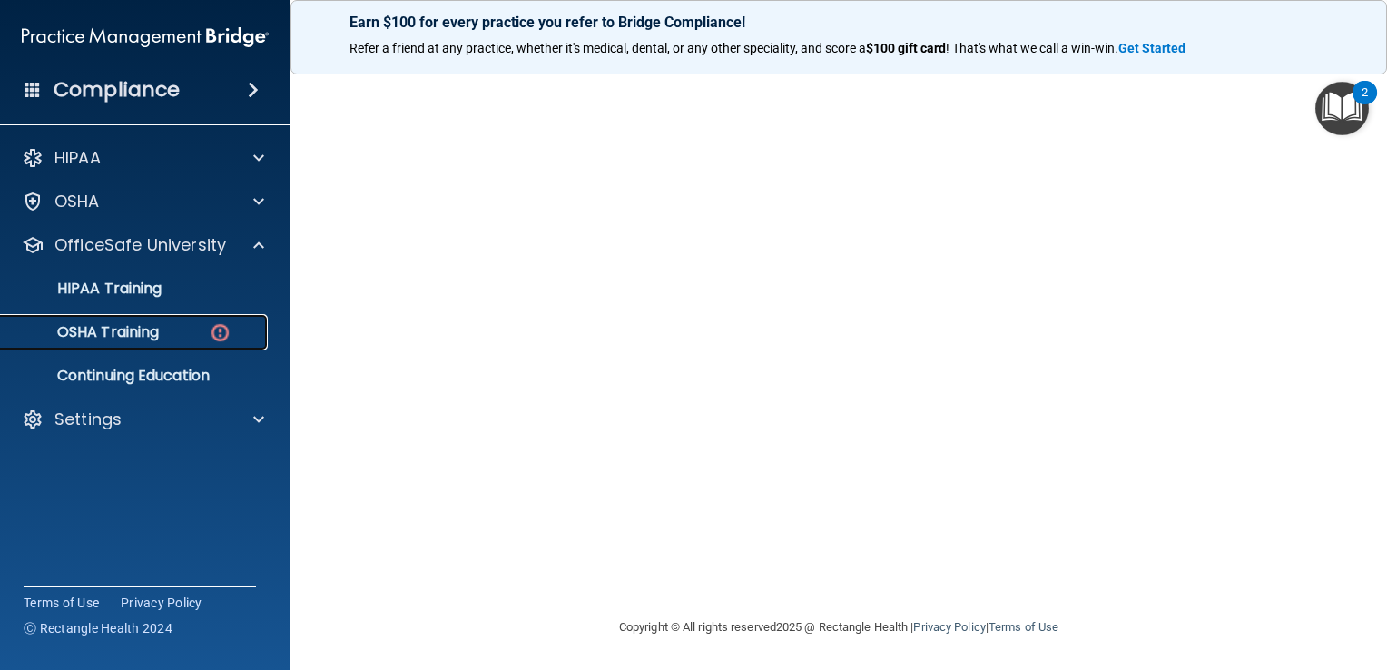
click at [154, 341] on p "OSHA Training" at bounding box center [85, 332] width 147 height 18
